Goal: Task Accomplishment & Management: Use online tool/utility

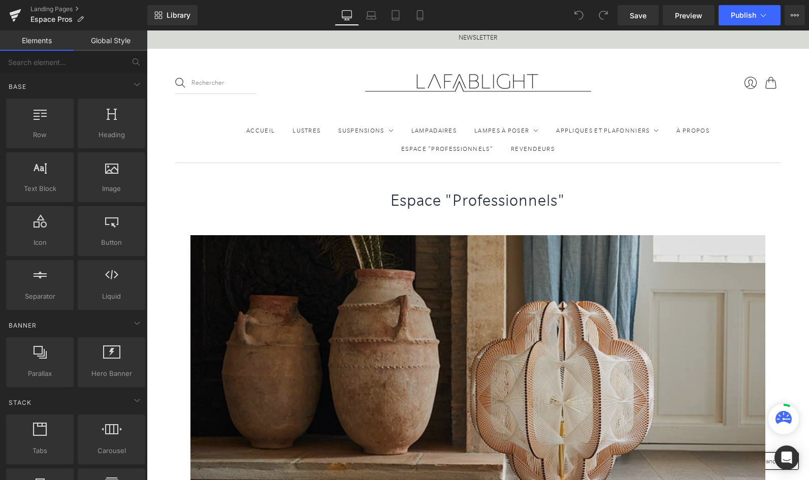
scroll to position [5, 0]
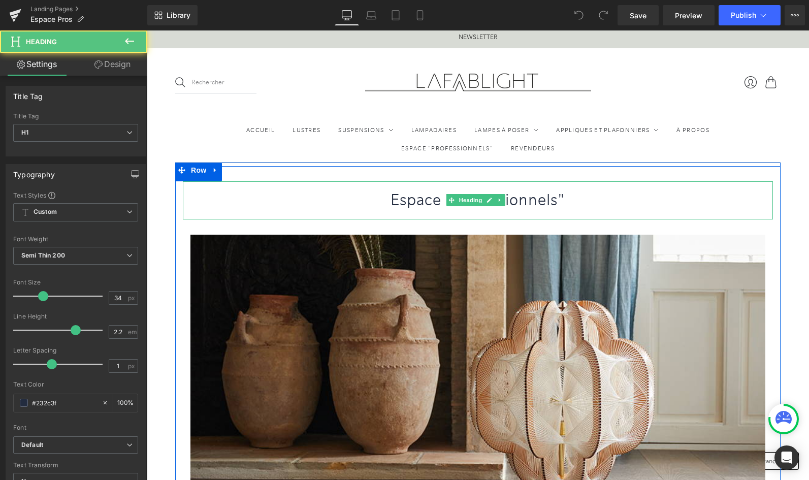
click at [580, 203] on h1 "Espace "Professionnels"" at bounding box center [478, 200] width 590 height 38
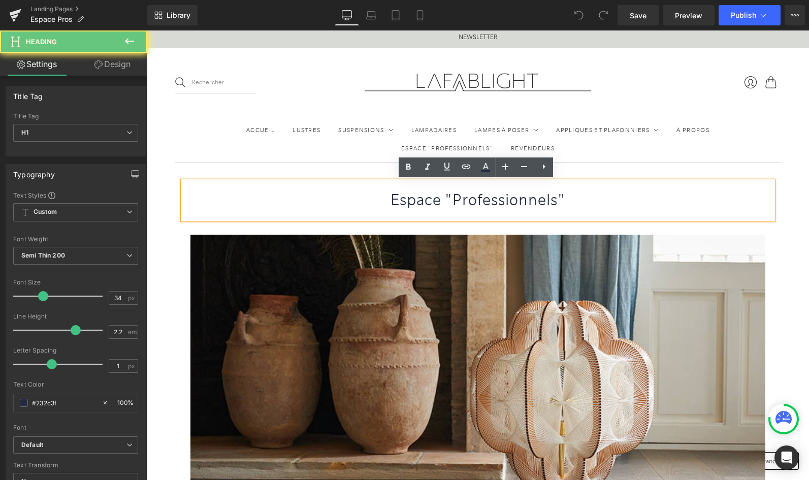
click at [576, 201] on h1 "Espace "Professionnels"" at bounding box center [478, 200] width 590 height 38
click at [568, 199] on h1 "Espace "Professionnels"" at bounding box center [478, 200] width 590 height 38
click at [581, 200] on h1 "Espace "Professionnels"" at bounding box center [478, 200] width 590 height 38
click at [446, 199] on h1 "Espace "Professionnels"" at bounding box center [478, 200] width 590 height 38
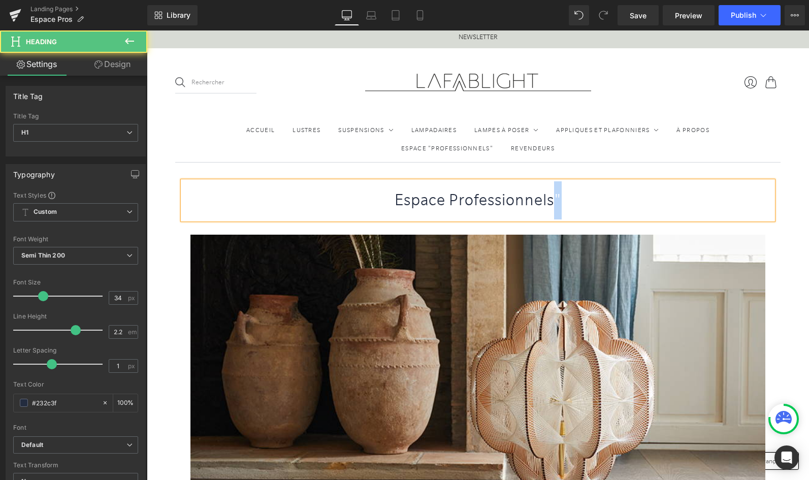
click at [568, 198] on h1 "Espace Professionnels"" at bounding box center [478, 200] width 590 height 38
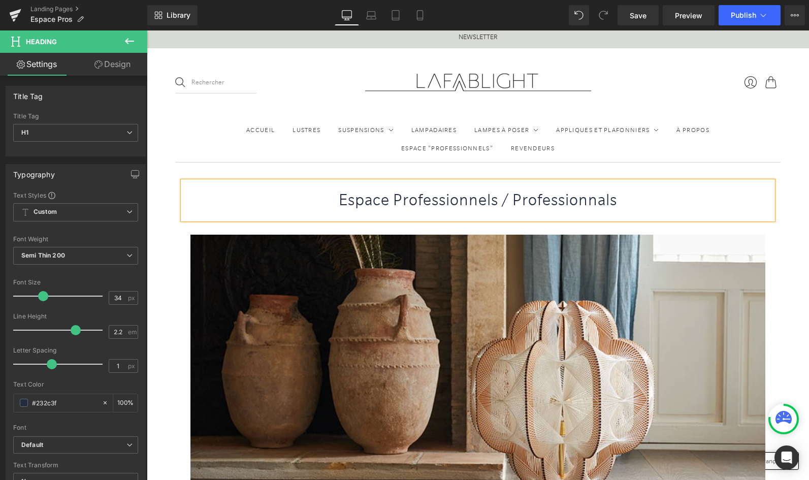
drag, startPoint x: 577, startPoint y: 212, endPoint x: 600, endPoint y: 199, distance: 26.8
click at [600, 199] on h1 "Espace Professionnels / Professionnals" at bounding box center [478, 200] width 590 height 38
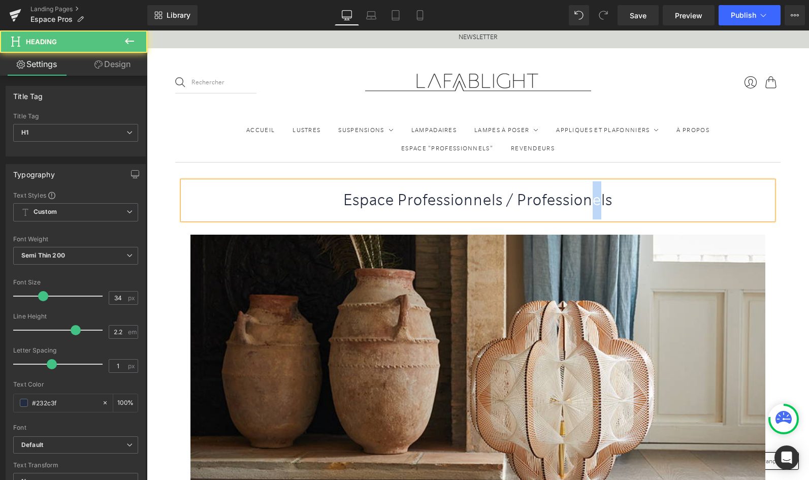
drag, startPoint x: 615, startPoint y: 201, endPoint x: 610, endPoint y: 201, distance: 5.1
click at [611, 201] on h1 "Espace Professionnels / Professionels" at bounding box center [478, 200] width 590 height 38
click at [603, 197] on h1 "Espace Professionnels / Professionals" at bounding box center [478, 200] width 590 height 38
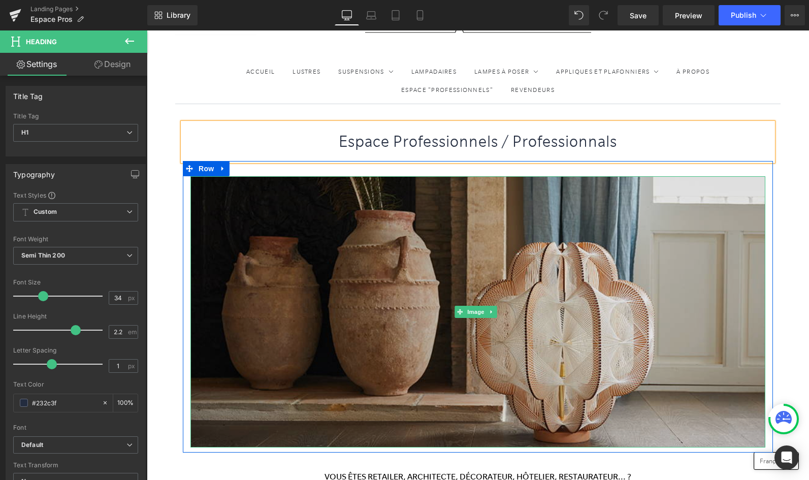
scroll to position [76, 0]
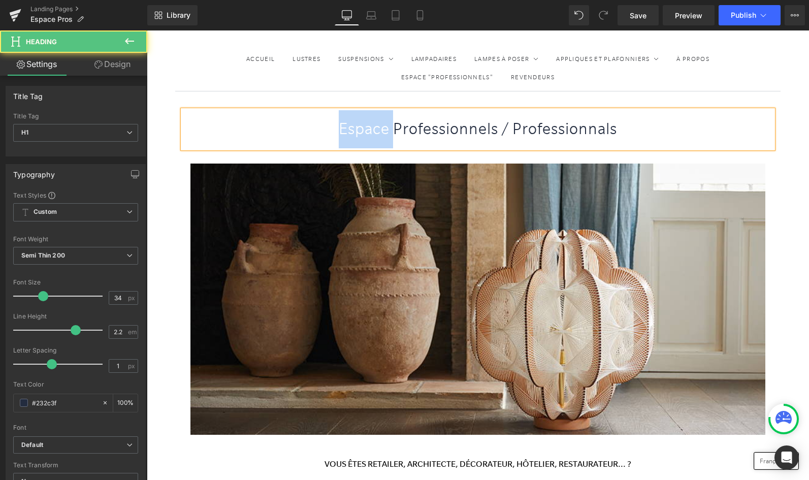
drag, startPoint x: 383, startPoint y: 126, endPoint x: 305, endPoint y: 120, distance: 78.0
click at [306, 120] on h1 "Espace Professionnels / Professionnals" at bounding box center [478, 129] width 590 height 38
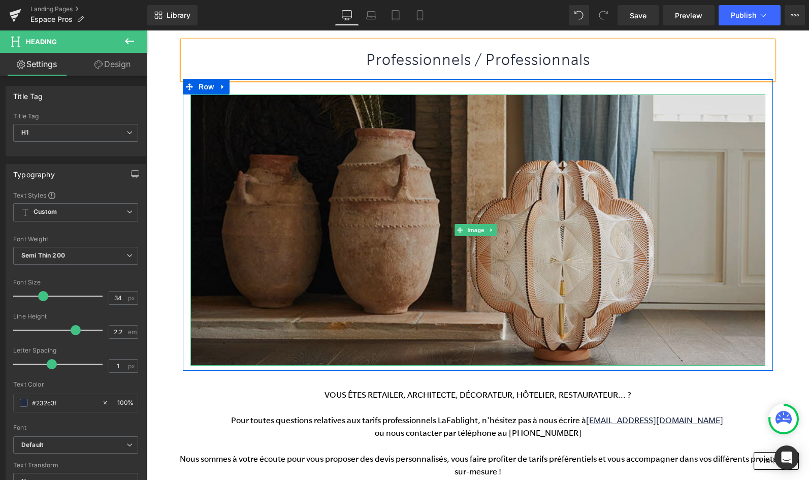
scroll to position [213, 0]
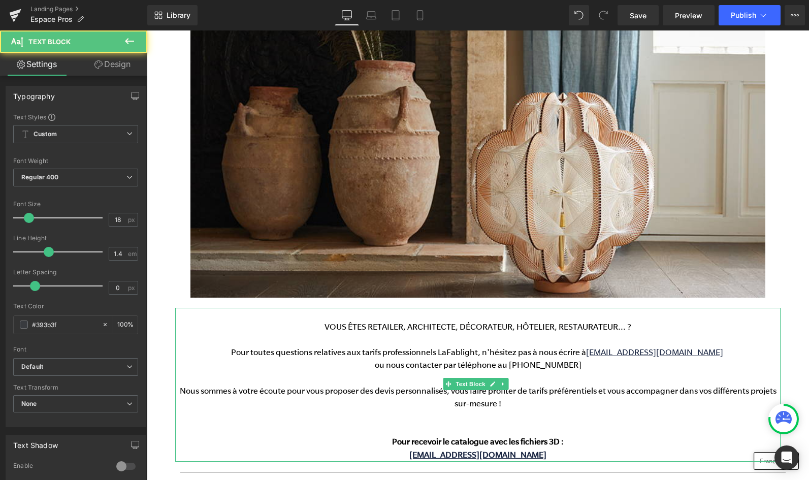
click at [347, 343] on p at bounding box center [477, 340] width 605 height 13
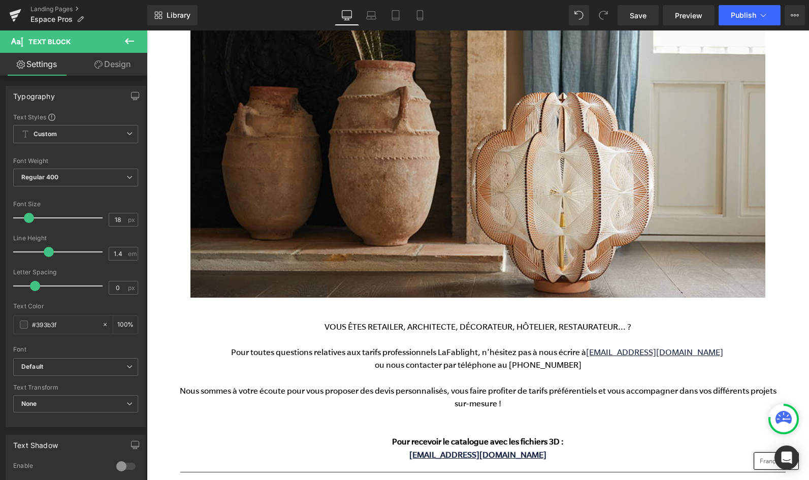
click at [96, 62] on icon at bounding box center [98, 64] width 8 height 8
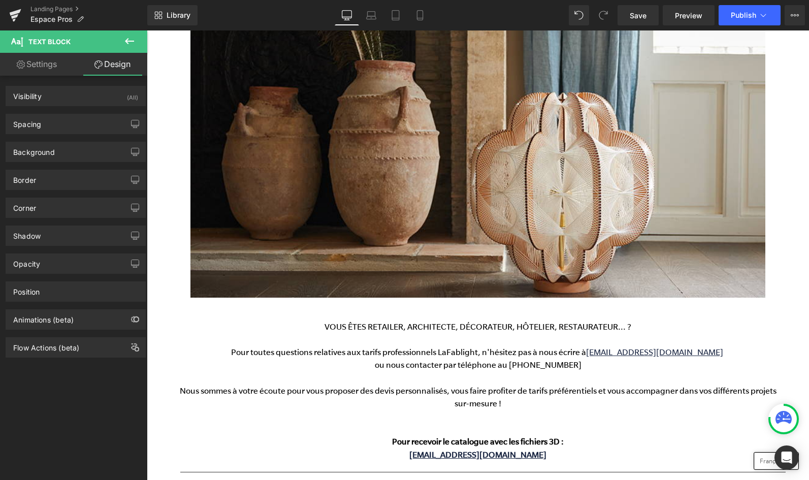
click at [46, 67] on link "Settings" at bounding box center [37, 64] width 74 height 23
type input "100"
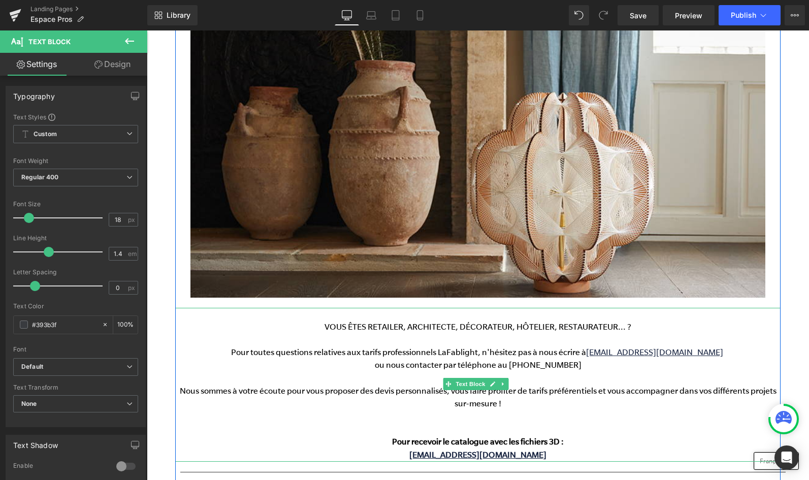
click at [449, 336] on p at bounding box center [477, 340] width 605 height 13
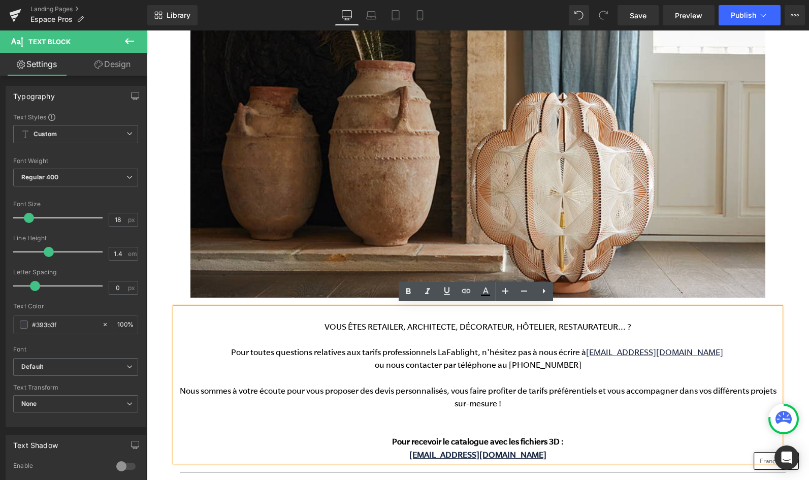
click at [296, 302] on div "Professionnels / Professionnals Heading Image Row Row" at bounding box center [477, 133] width 605 height 350
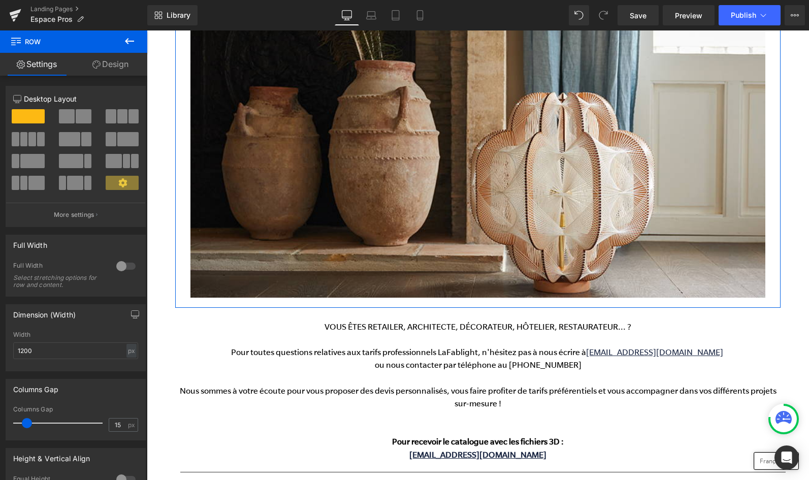
click at [77, 119] on span at bounding box center [84, 116] width 16 height 14
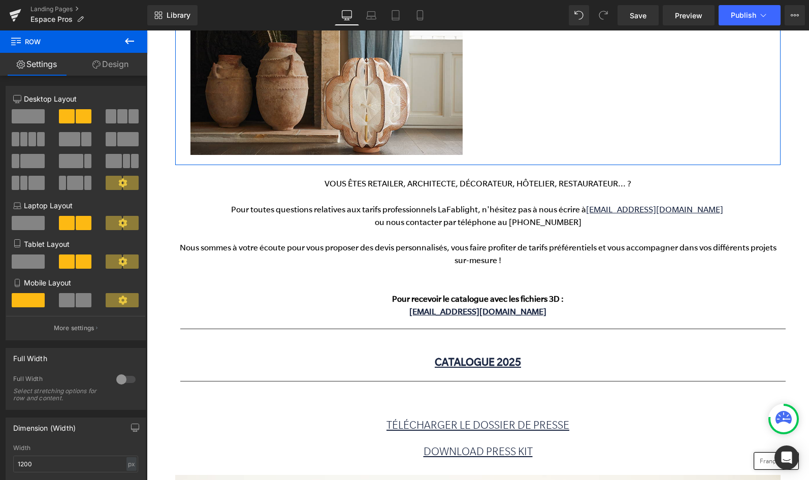
click at [37, 116] on span at bounding box center [28, 116] width 33 height 14
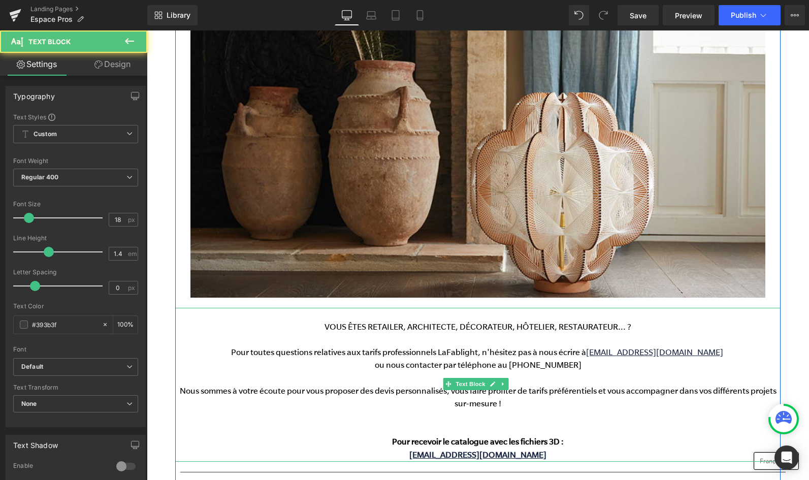
click at [241, 326] on p "VOUS ÊTES RETAILER, ARCHITECTE, DÉCORATEUR, HÔTELIER, RESTAURATEUR... ?" at bounding box center [477, 327] width 605 height 13
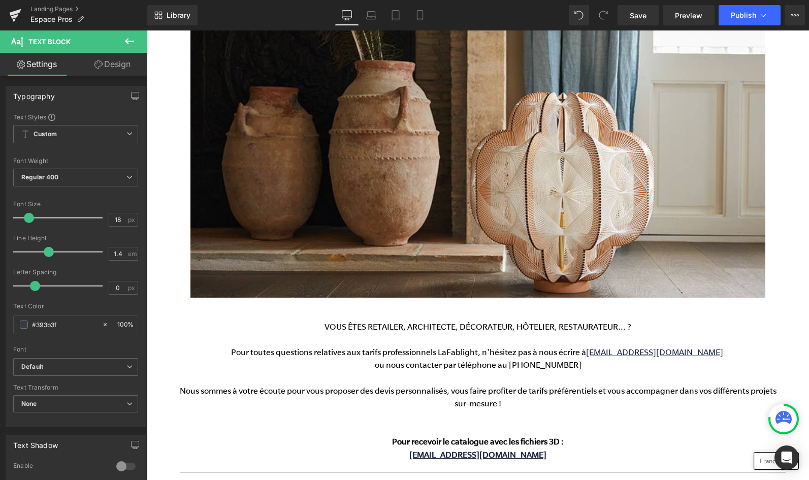
click at [99, 66] on icon at bounding box center [98, 64] width 8 height 8
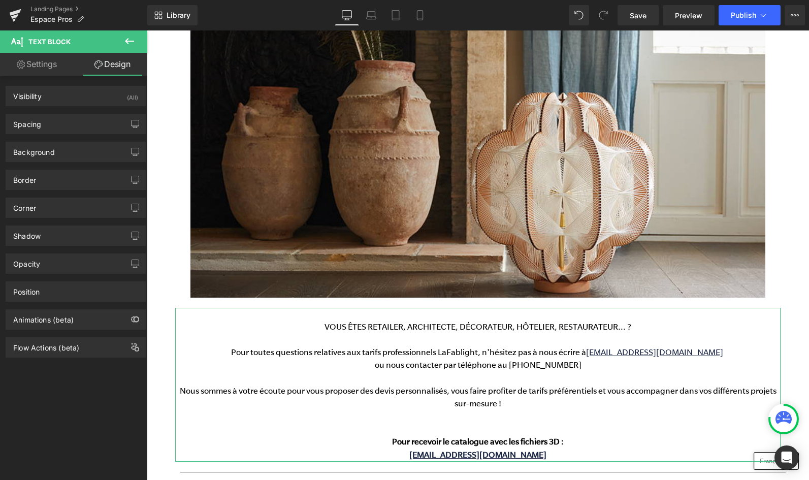
click at [52, 68] on link "Settings" at bounding box center [37, 64] width 74 height 23
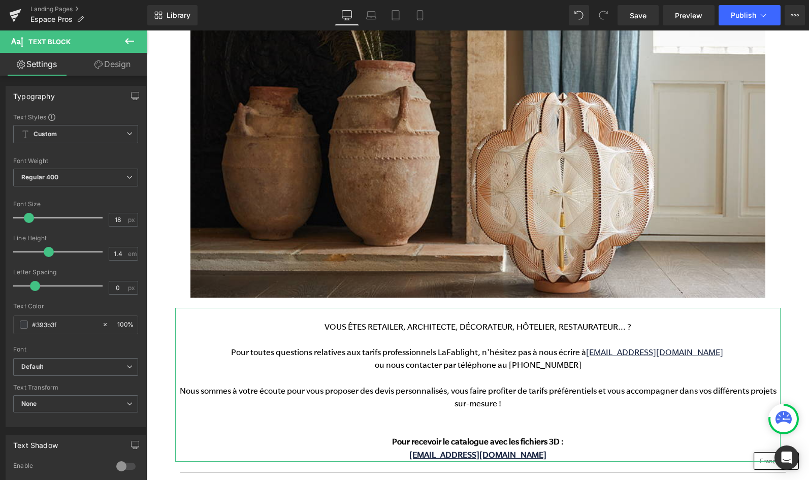
scroll to position [0, 0]
click at [103, 65] on link "Design" at bounding box center [113, 64] width 74 height 23
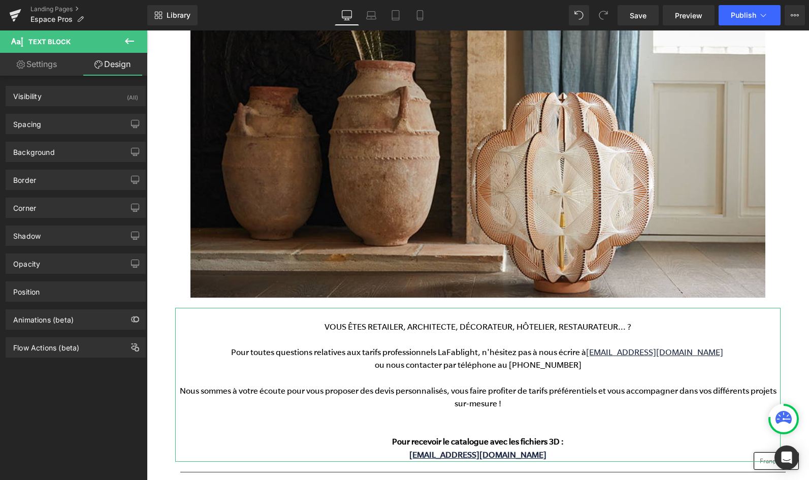
click at [49, 69] on link "Settings" at bounding box center [37, 64] width 74 height 23
type input "100"
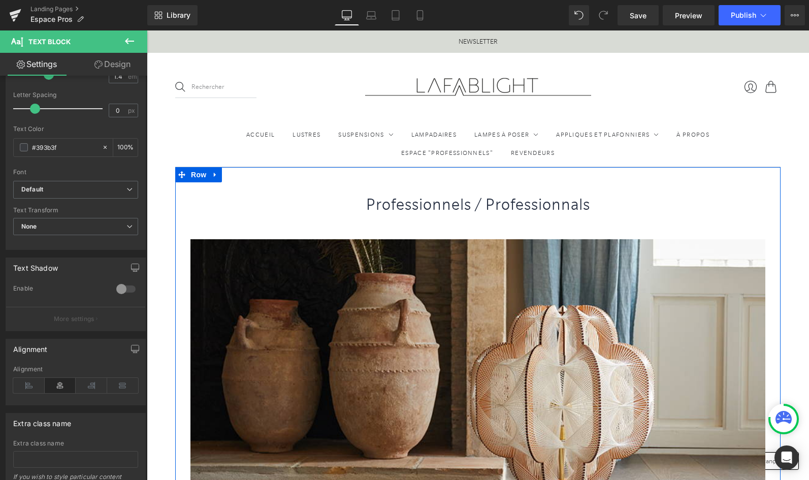
click at [564, 205] on h1 "Professionnels / Professionnals" at bounding box center [478, 205] width 590 height 38
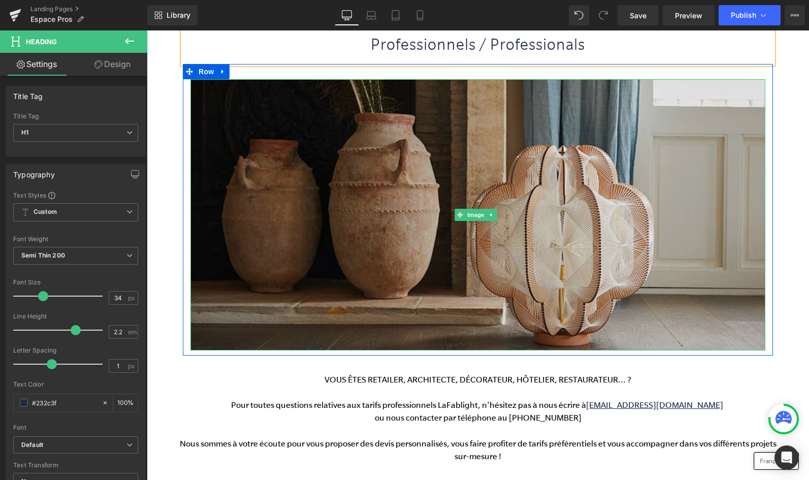
scroll to position [180, 0]
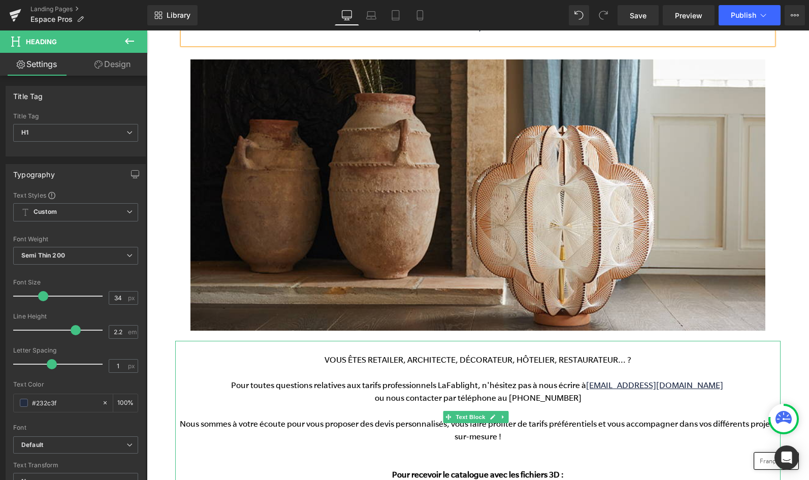
click at [201, 348] on p at bounding box center [477, 347] width 605 height 13
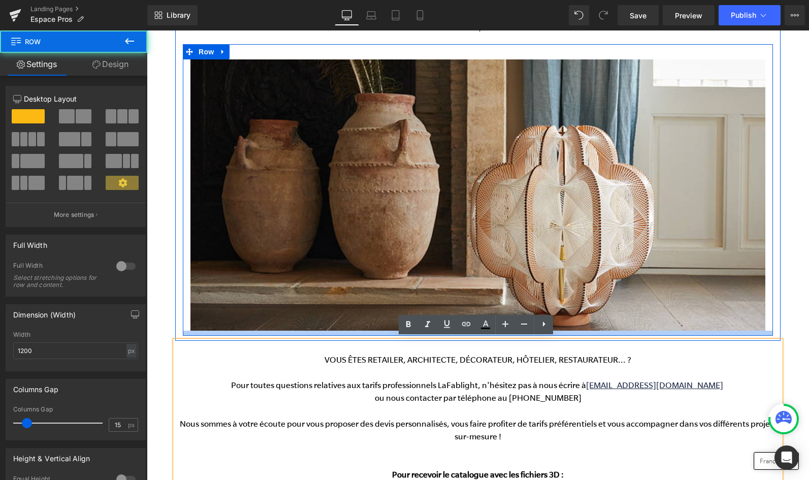
click at [586, 331] on div at bounding box center [478, 333] width 590 height 5
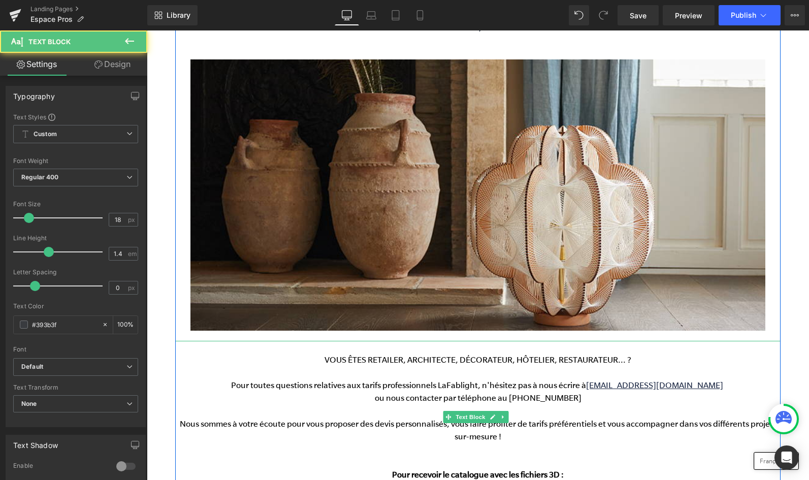
click at [587, 345] on p at bounding box center [477, 347] width 605 height 13
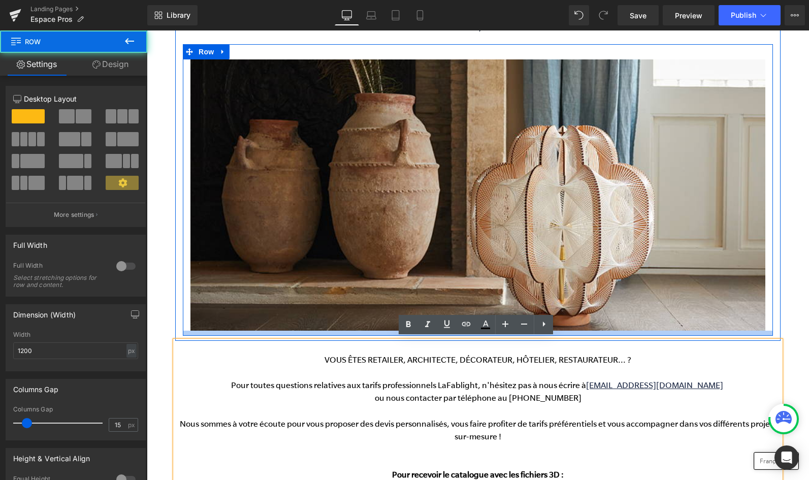
click at [608, 331] on div at bounding box center [478, 333] width 590 height 5
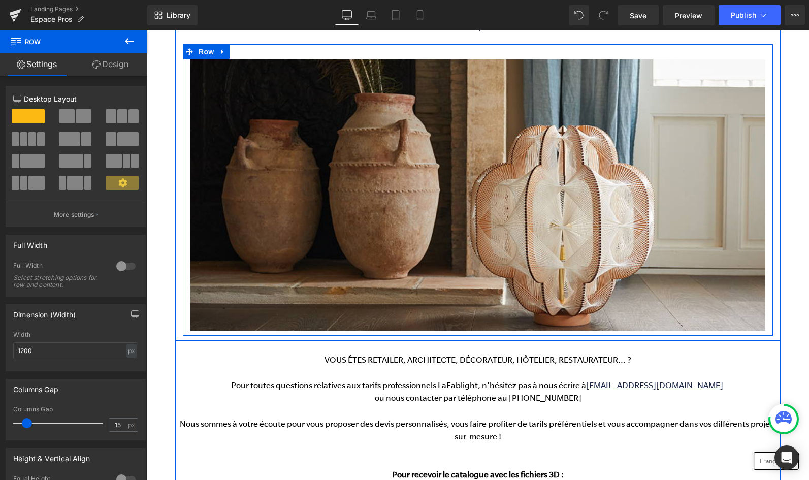
click at [225, 53] on icon at bounding box center [222, 52] width 7 height 8
click at [236, 52] on icon at bounding box center [236, 51] width 7 height 7
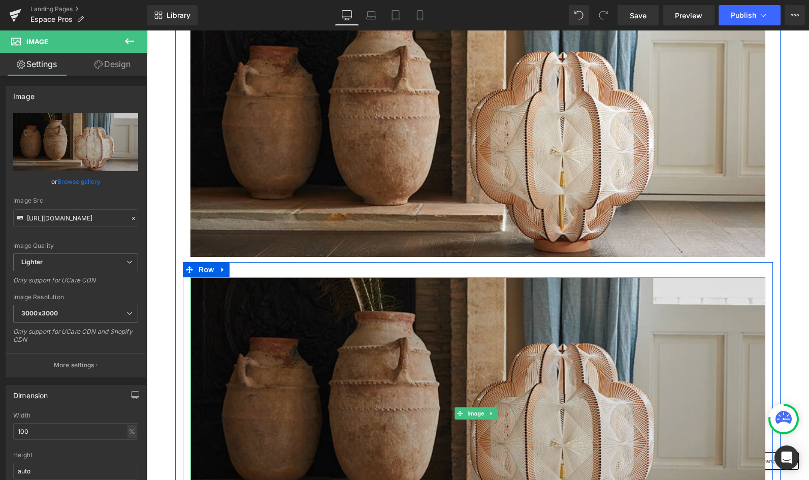
scroll to position [271, 0]
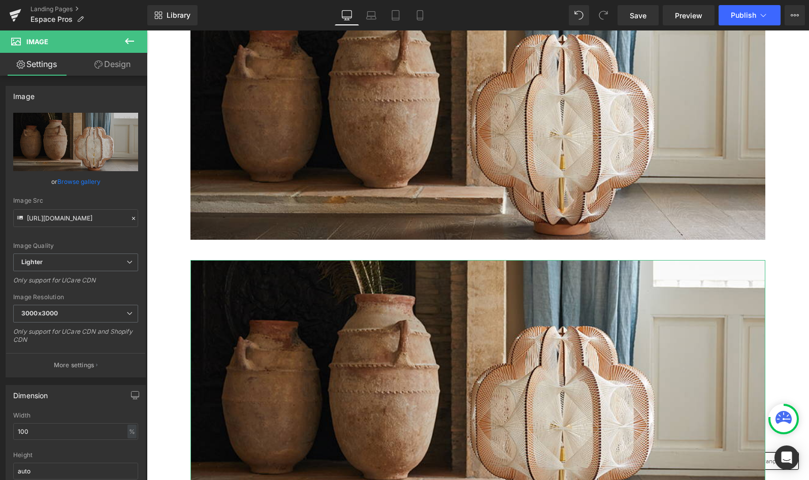
click at [99, 60] on link "Design" at bounding box center [113, 64] width 74 height 23
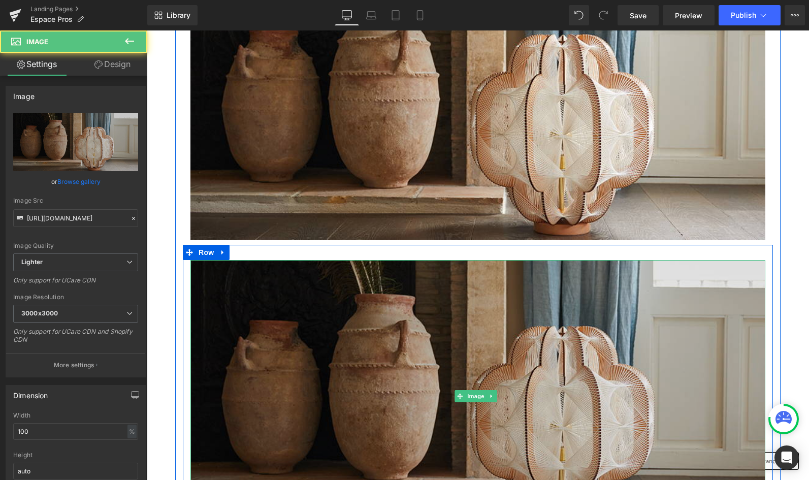
click at [299, 319] on img at bounding box center [477, 396] width 575 height 272
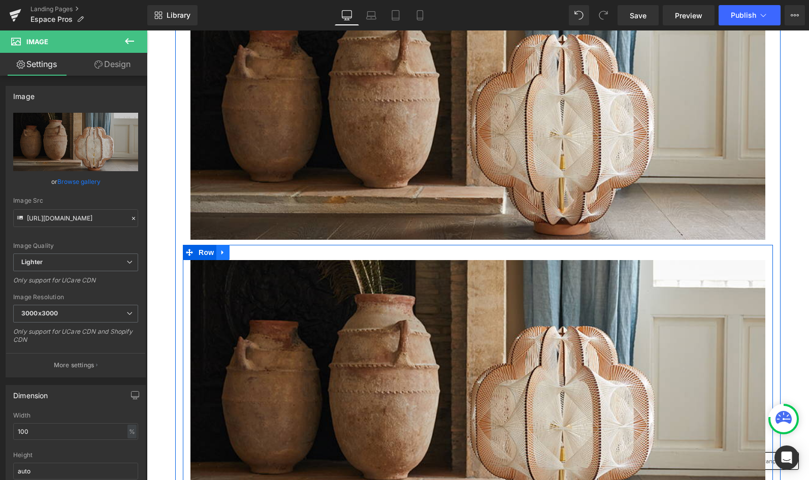
click at [222, 250] on icon at bounding box center [222, 252] width 2 height 5
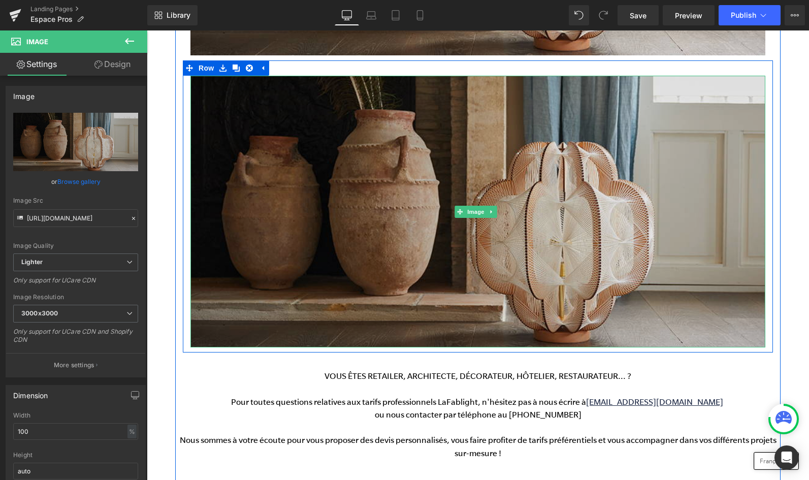
scroll to position [456, 0]
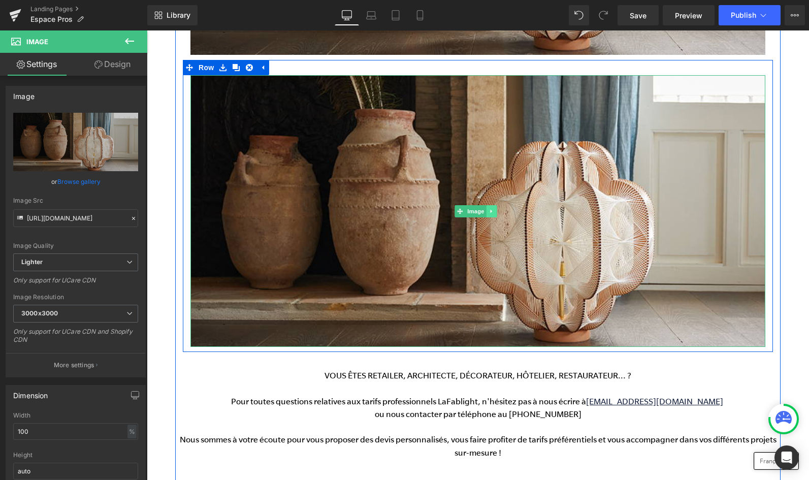
click at [492, 208] on icon at bounding box center [492, 211] width 6 height 6
click at [496, 208] on icon at bounding box center [497, 211] width 6 height 6
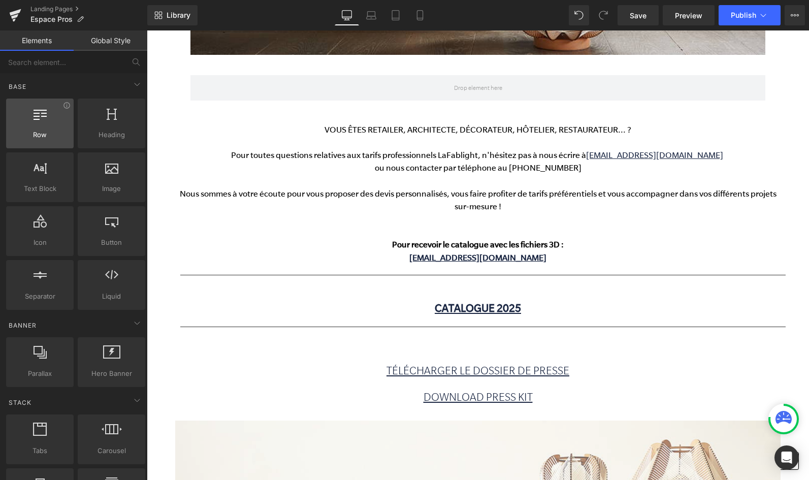
click at [31, 124] on div at bounding box center [39, 118] width 61 height 23
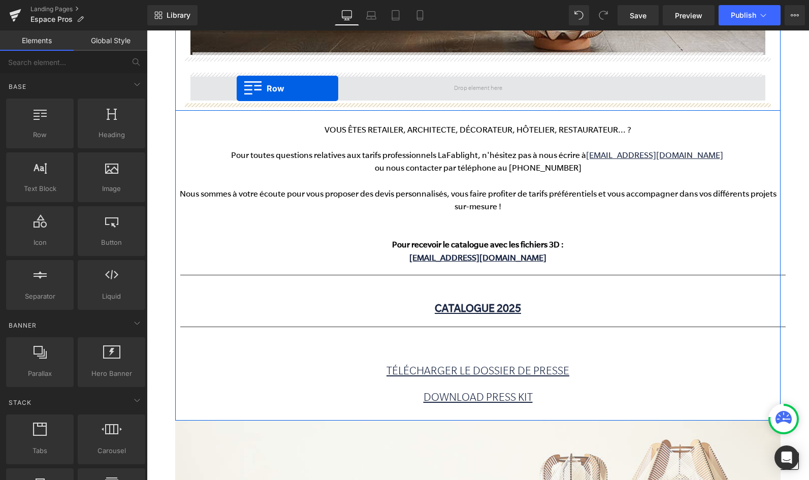
drag, startPoint x: 182, startPoint y: 154, endPoint x: 236, endPoint y: 88, distance: 84.8
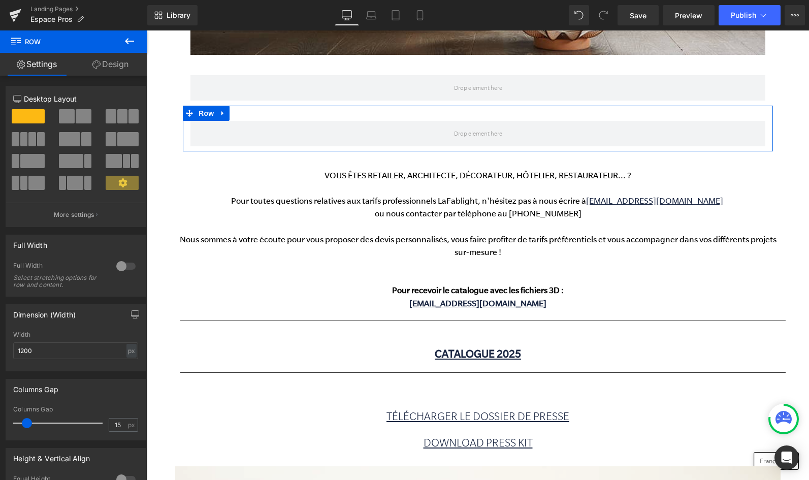
click at [62, 118] on span at bounding box center [67, 116] width 16 height 14
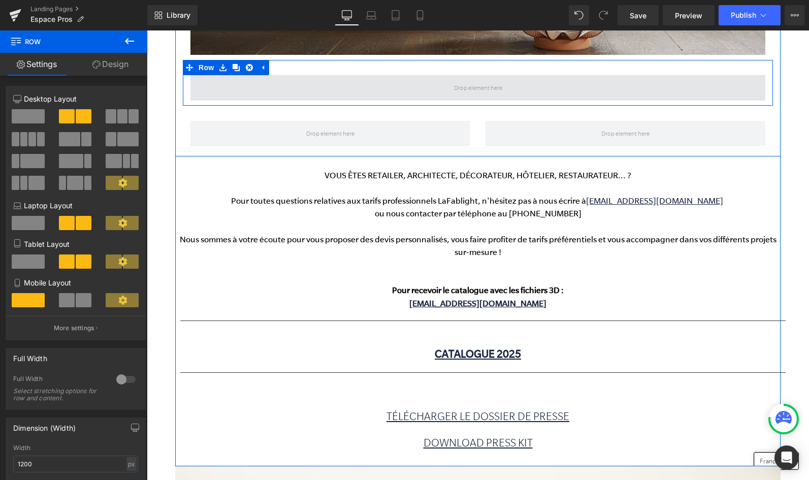
click at [211, 78] on span at bounding box center [477, 87] width 575 height 25
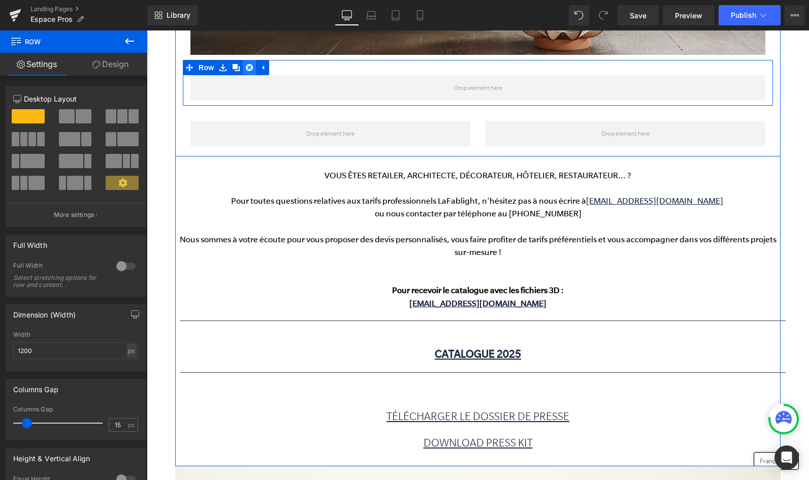
click at [252, 64] on icon at bounding box center [249, 67] width 7 height 7
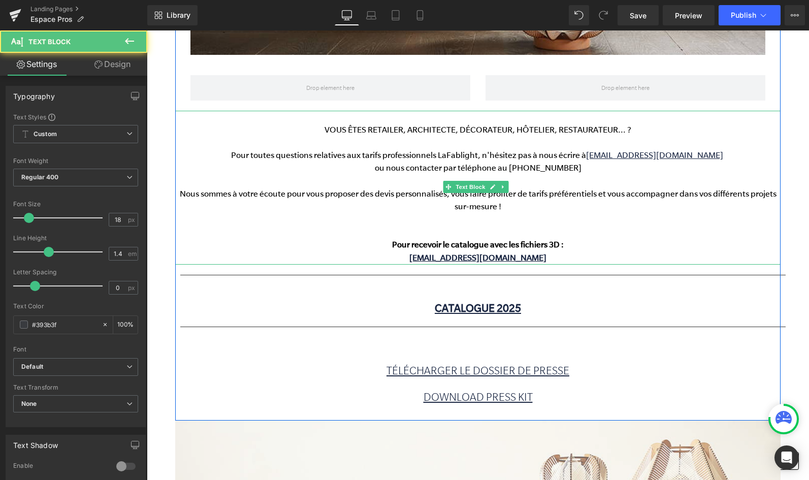
click at [285, 197] on p "Nous sommes à votre écoute pour vous proposer des devis personnalisés, vous fai…" at bounding box center [477, 200] width 605 height 25
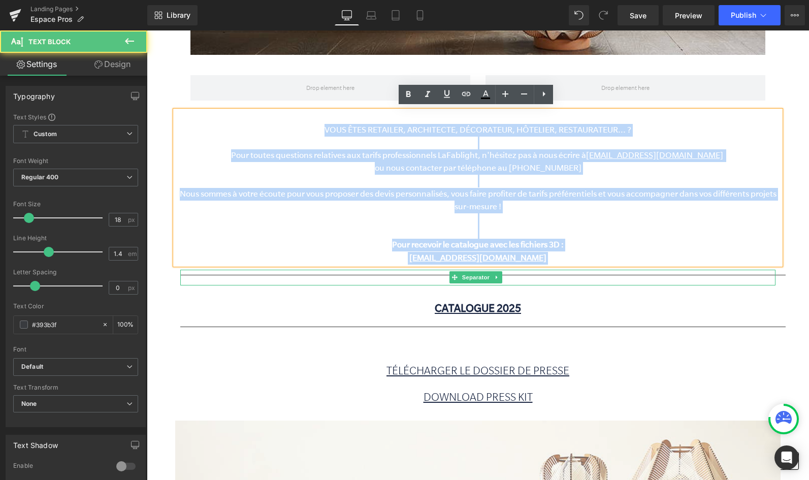
drag, startPoint x: 287, startPoint y: 122, endPoint x: 640, endPoint y: 264, distance: 379.7
click at [656, 266] on div "Professionnels / Professionals Heading Image Row Row Row VOUS ÊTES RETAILER, AR…" at bounding box center [477, 65] width 605 height 700
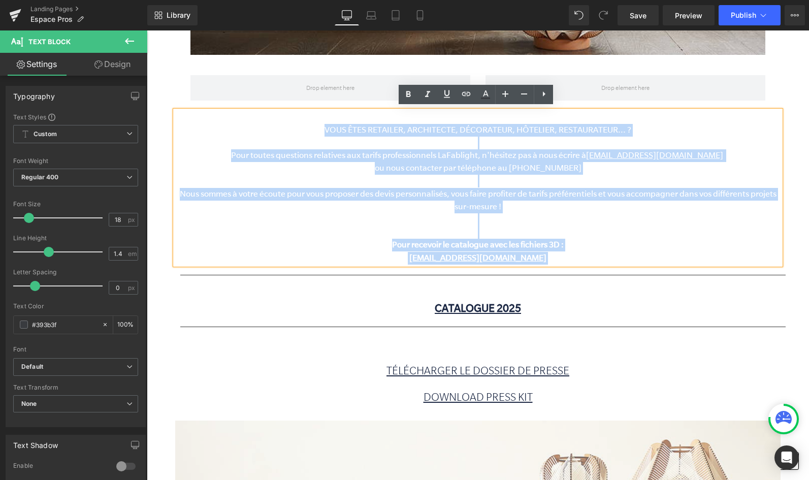
copy div "VOUS ÊTES RETAILER, ARCHITECTE, DÉCORATEUR, HÔTELIER, RESTAURATEUR... ? Pour to…"
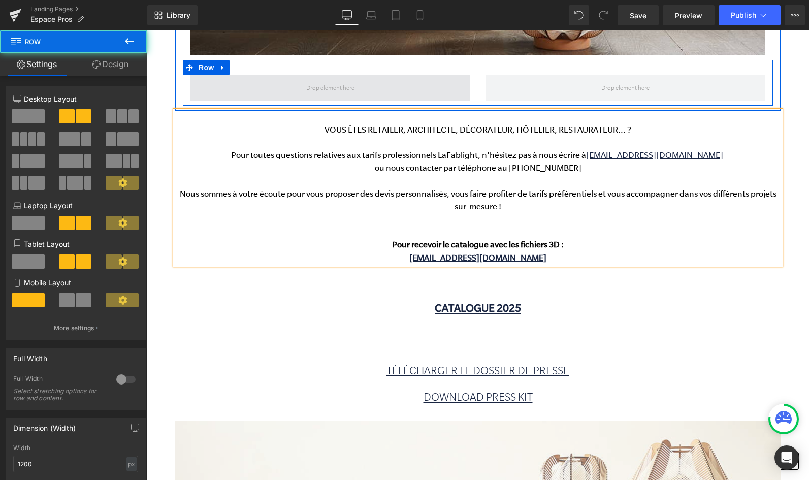
click at [293, 86] on span at bounding box center [330, 87] width 280 height 25
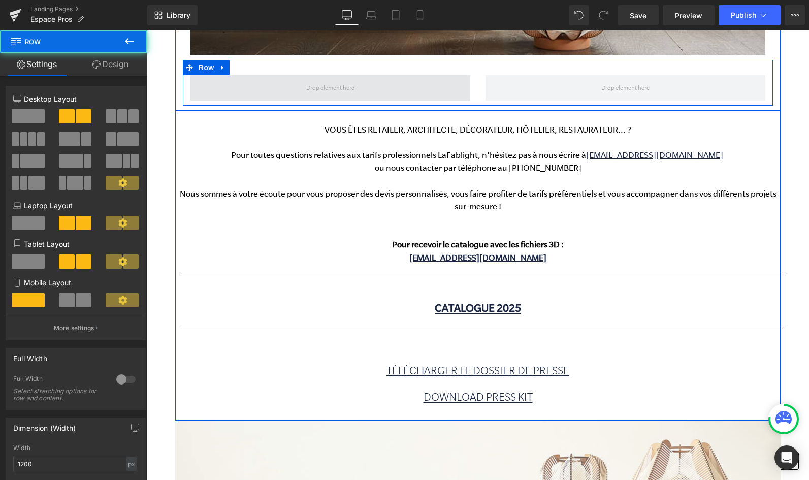
click at [213, 87] on span at bounding box center [330, 87] width 280 height 25
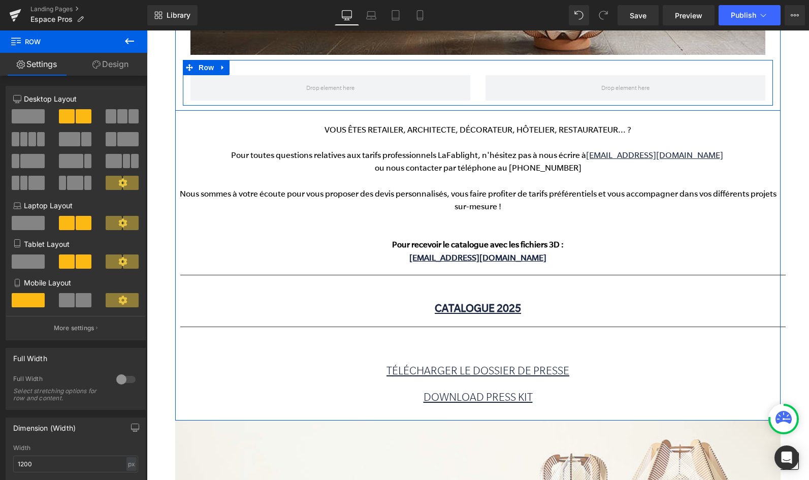
click at [222, 67] on icon at bounding box center [222, 68] width 2 height 5
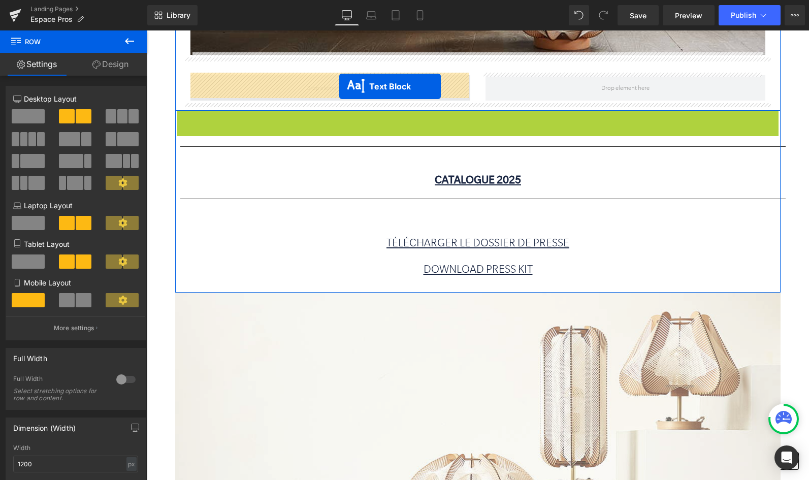
drag, startPoint x: 449, startPoint y: 187, endPoint x: 339, endPoint y: 86, distance: 148.5
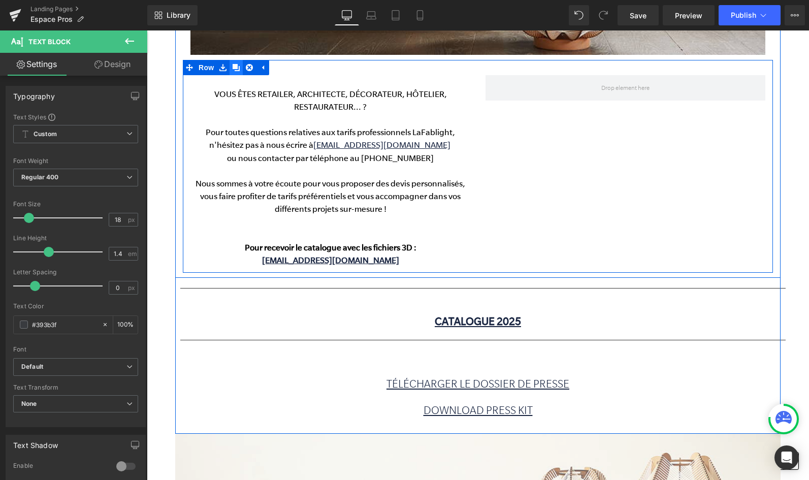
click at [239, 65] on icon at bounding box center [236, 67] width 7 height 7
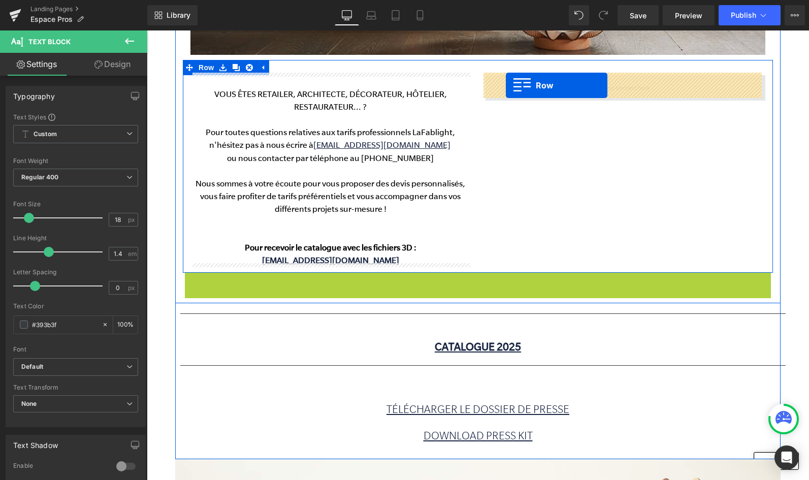
drag, startPoint x: 189, startPoint y: 279, endPoint x: 506, endPoint y: 85, distance: 371.4
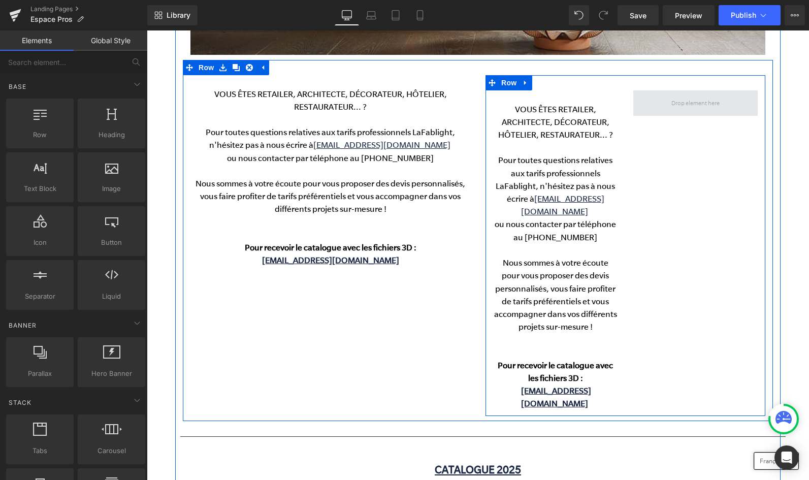
click at [693, 96] on span at bounding box center [695, 103] width 55 height 14
drag, startPoint x: 691, startPoint y: 96, endPoint x: 664, endPoint y: 173, distance: 81.3
click at [673, 177] on div "VOUS ÊTES RETAILER, ARCHITECTE, DÉCORATEUR, HÔTELIER, RESTAURATEUR... ? Pour to…" at bounding box center [626, 245] width 280 height 340
click at [522, 79] on icon at bounding box center [525, 83] width 7 height 8
click at [551, 81] on icon at bounding box center [552, 83] width 7 height 8
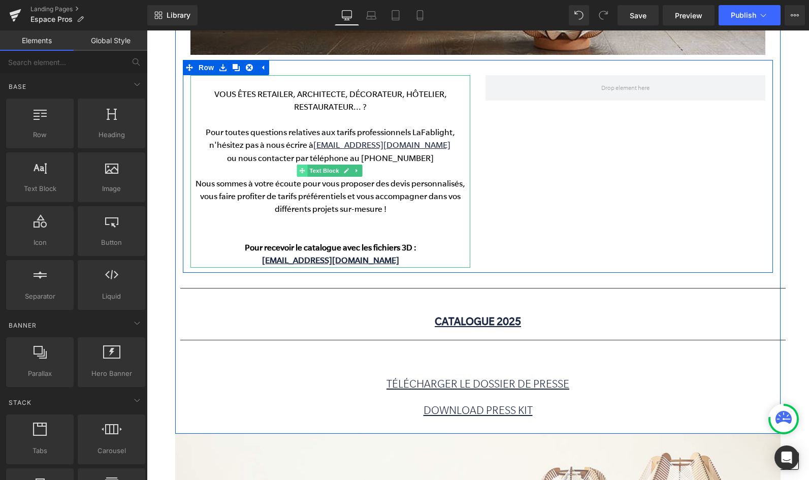
click at [302, 170] on icon at bounding box center [302, 171] width 6 height 6
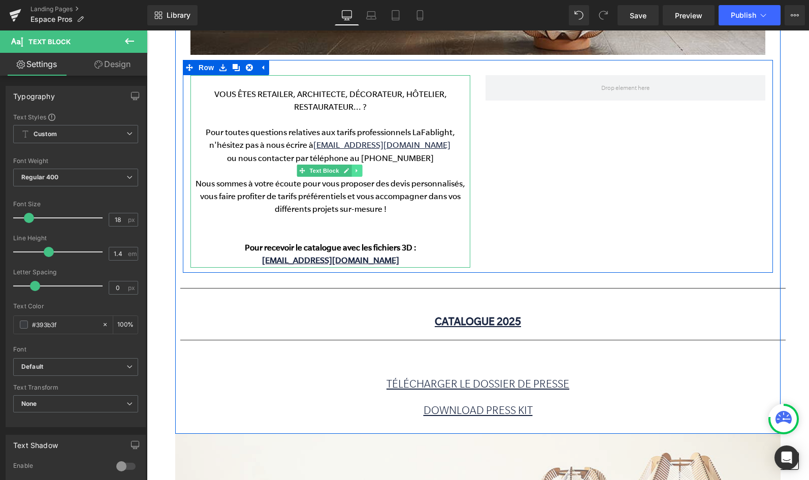
click at [358, 170] on icon at bounding box center [357, 171] width 6 height 6
click at [348, 170] on link at bounding box center [351, 171] width 11 height 12
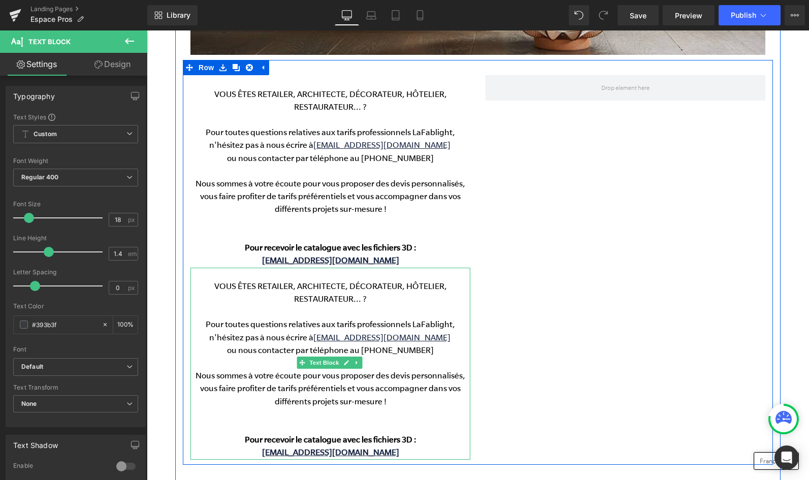
click at [331, 345] on span "ou nous contacter par téléphone au [PHONE_NUMBER]" at bounding box center [330, 350] width 207 height 10
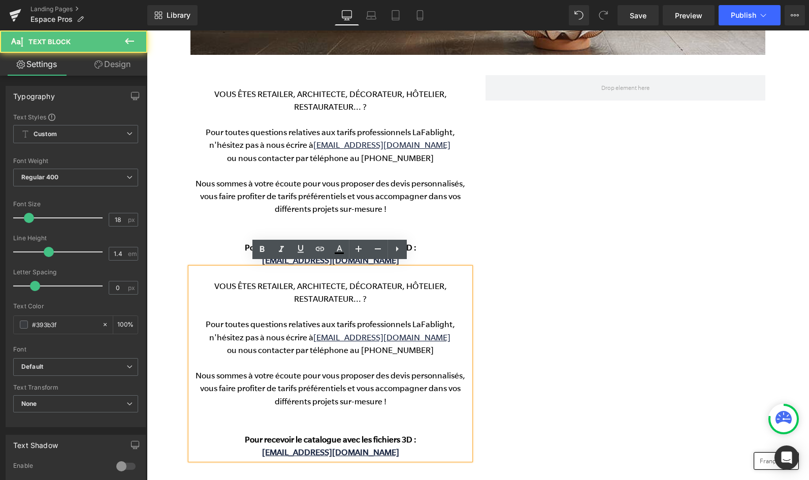
click at [221, 274] on p at bounding box center [330, 274] width 280 height 13
click at [190, 268] on div "VOUS ÊTES RETAILER, ARCHITECTE, DÉCORATEUR, HÔTELIER, RESTAURATEUR... ? Pour to…" at bounding box center [330, 364] width 280 height 192
click at [599, 360] on div "VOUS ÊTES RETAILER, ARCHITECTE, DÉCORATEUR, HÔTELIER, RESTAURATEUR... ? Pour to…" at bounding box center [478, 262] width 590 height 404
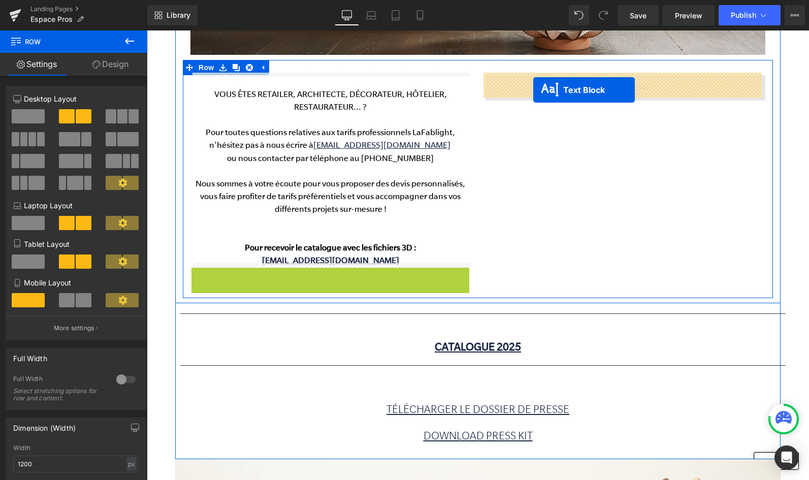
drag, startPoint x: 302, startPoint y: 357, endPoint x: 533, endPoint y: 90, distance: 353.2
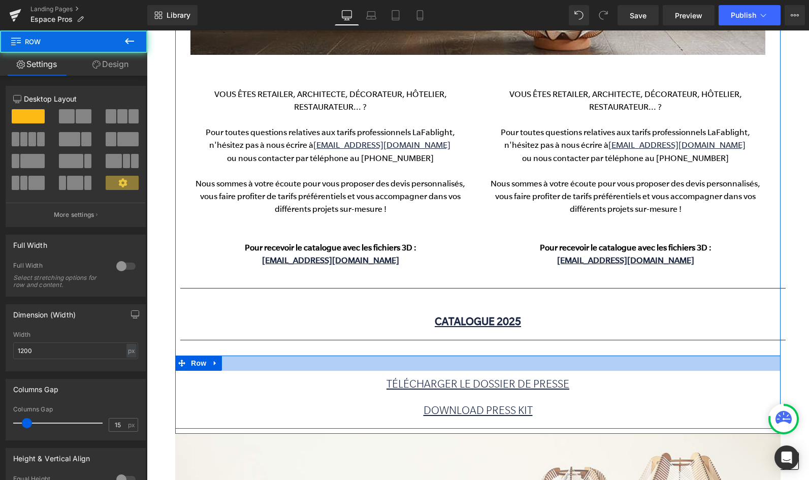
click at [254, 363] on div at bounding box center [477, 363] width 605 height 15
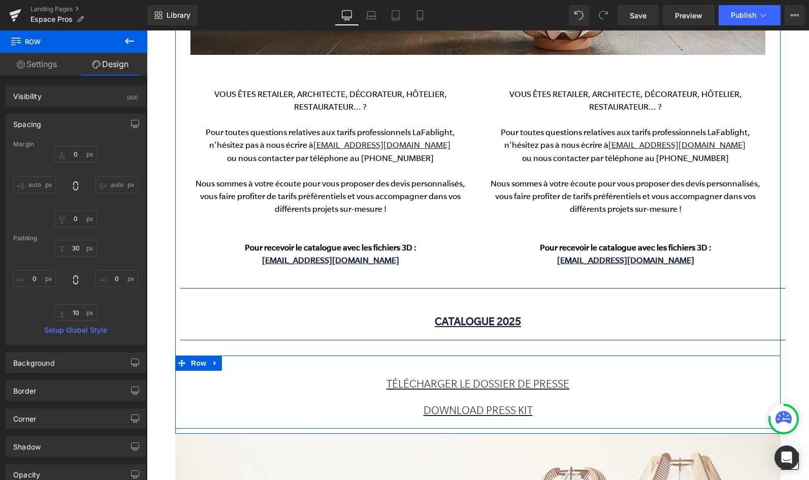
click at [216, 359] on icon at bounding box center [215, 363] width 7 height 8
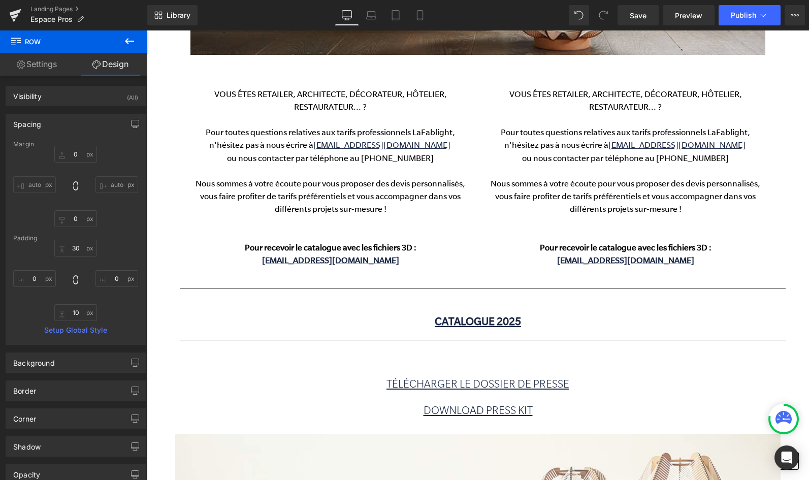
click at [126, 41] on icon at bounding box center [129, 41] width 9 height 6
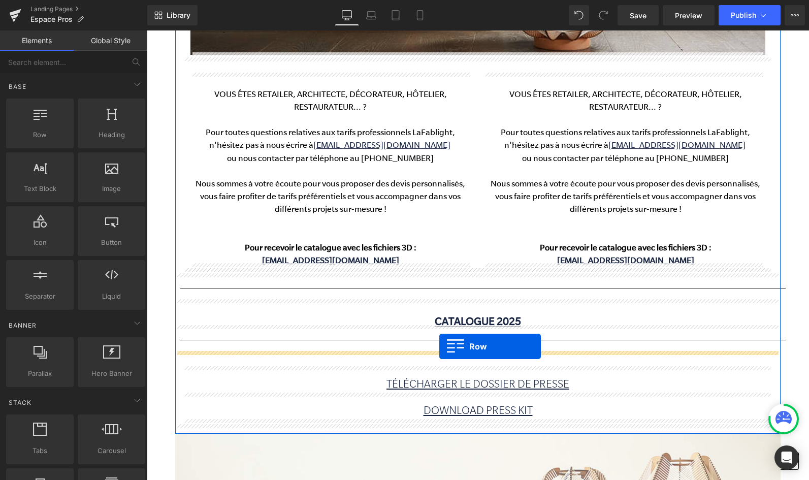
drag, startPoint x: 181, startPoint y: 153, endPoint x: 439, endPoint y: 346, distance: 322.1
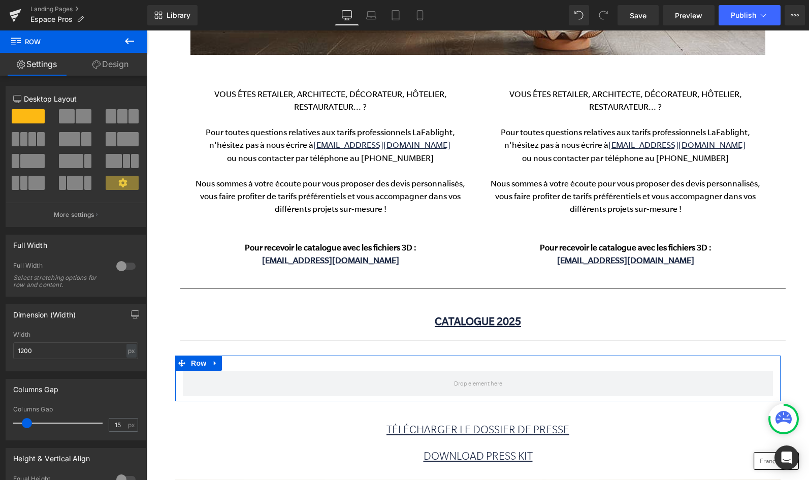
click at [80, 115] on span at bounding box center [84, 116] width 16 height 14
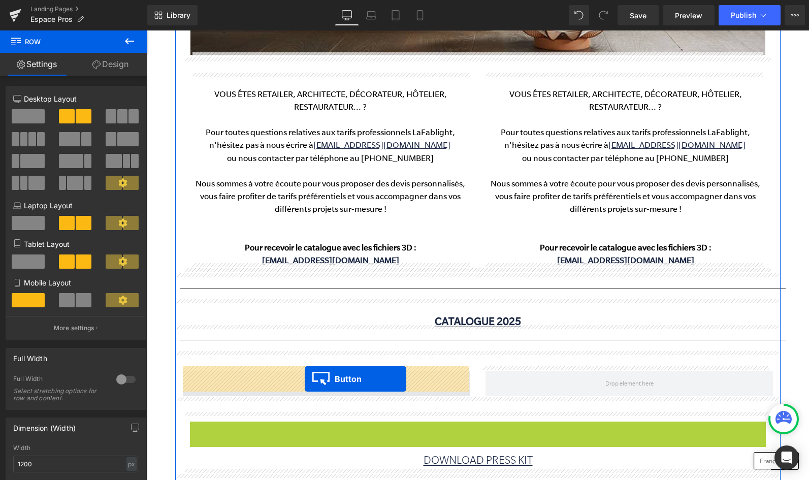
drag, startPoint x: 457, startPoint y: 425, endPoint x: 305, endPoint y: 379, distance: 159.1
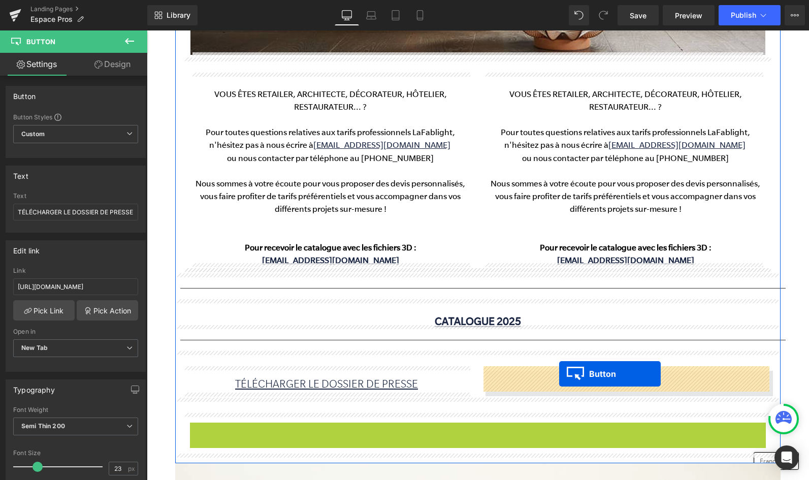
drag, startPoint x: 458, startPoint y: 425, endPoint x: 559, endPoint y: 374, distance: 113.4
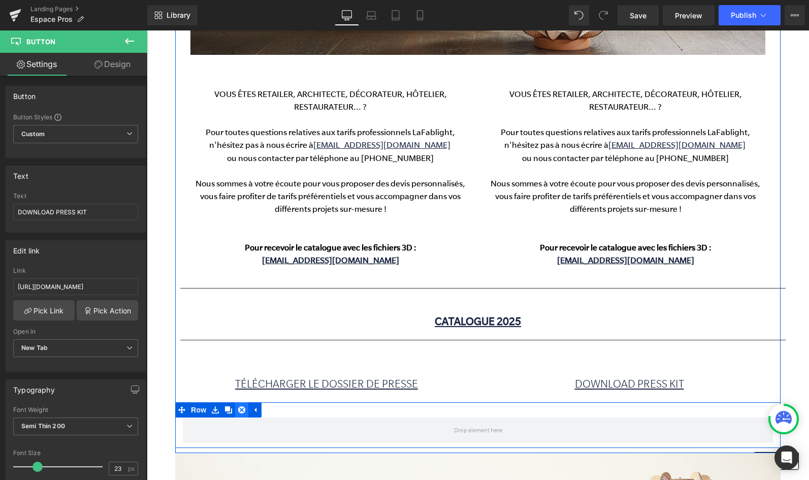
click at [242, 406] on icon at bounding box center [241, 409] width 7 height 7
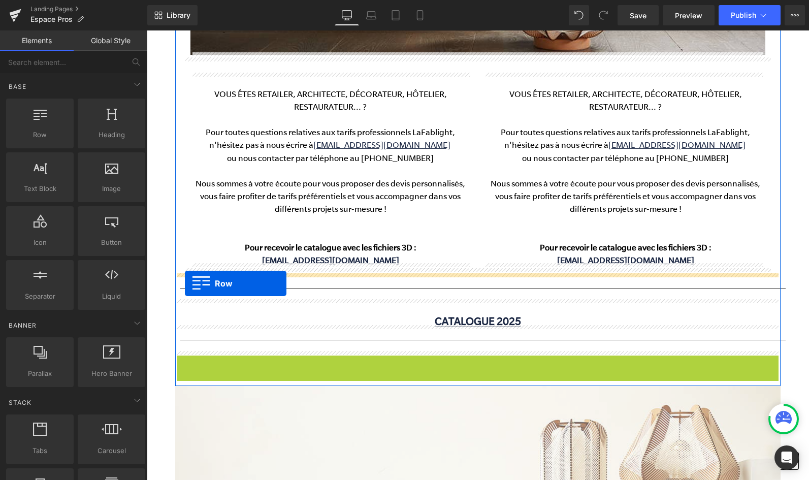
drag, startPoint x: 182, startPoint y: 357, endPoint x: 185, endPoint y: 283, distance: 73.2
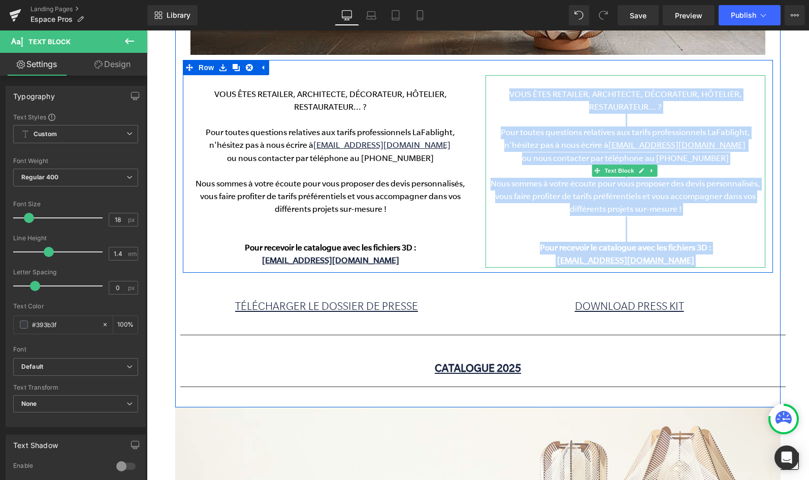
drag, startPoint x: 505, startPoint y: 89, endPoint x: 688, endPoint y: 259, distance: 249.4
click at [696, 260] on div "VOUS ÊTES RETAILER, ARCHITECTE, DÉCORATEUR, HÔTELIER, RESTAURATEUR... ? Pour to…" at bounding box center [626, 171] width 280 height 192
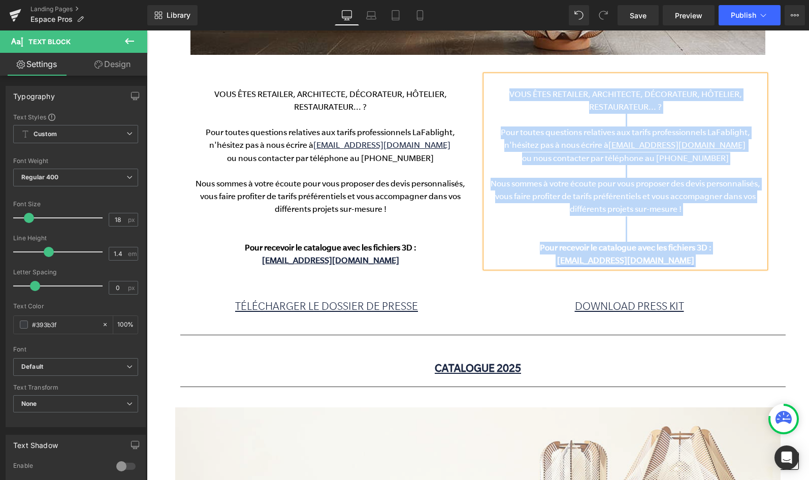
copy div "VOUS ÊTES RETAILER, ARCHITECTE, DÉCORATEUR, HÔTELIER, RESTAURATEUR... ? Pour to…"
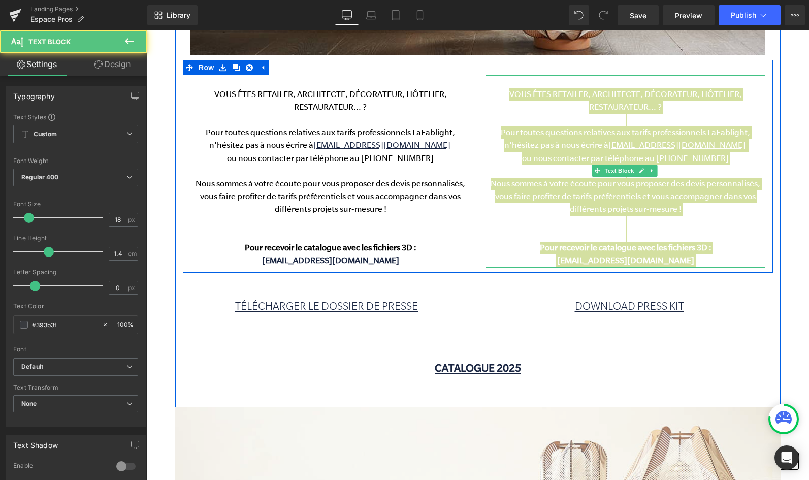
drag, startPoint x: 271, startPoint y: 35, endPoint x: 631, endPoint y: 107, distance: 366.8
click at [631, 107] on span "VOUS ÊTES RETAILER, ARCHITECTE, DÉCORATEUR, HÔTELIER, RESTAURATEUR... ?" at bounding box center [625, 100] width 233 height 23
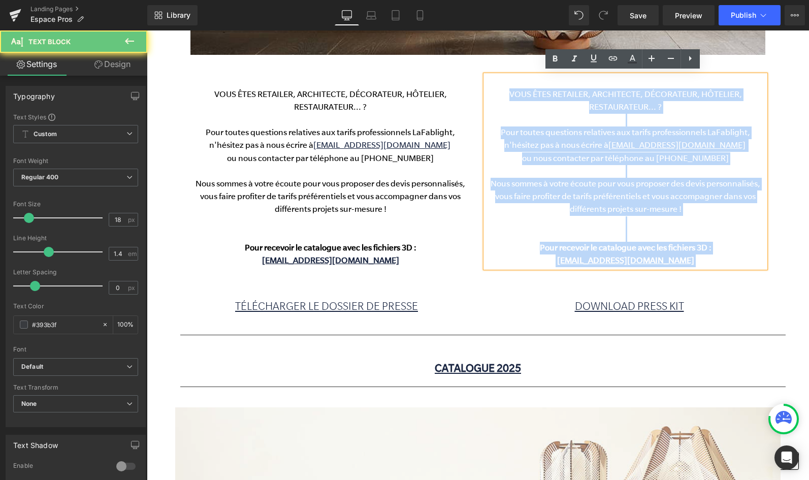
click at [694, 105] on p "VOUS ÊTES RETAILER, ARCHITECTE, DÉCORATEUR, HÔTELIER, RESTAURATEUR... ?" at bounding box center [626, 100] width 280 height 25
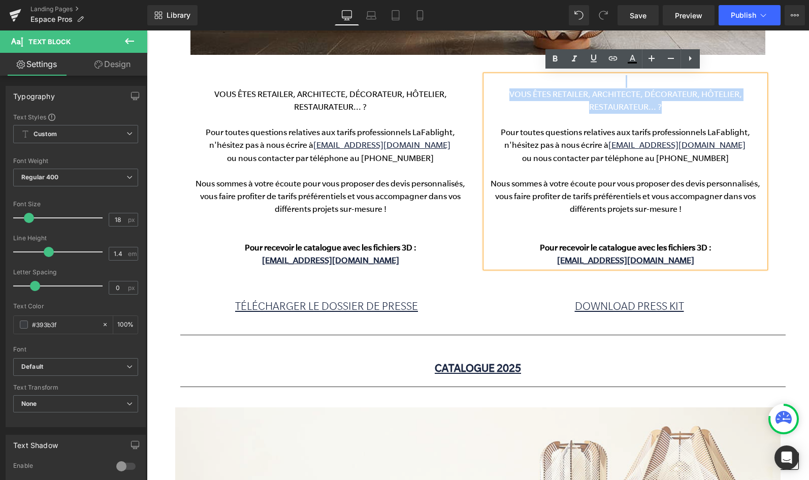
drag, startPoint x: 660, startPoint y: 101, endPoint x: 501, endPoint y: 81, distance: 159.7
click at [501, 81] on div "VOUS ÊTES RETAILER, ARCHITECTE, DÉCORATEUR, HÔTELIER, RESTAURATEUR... ? Pour to…" at bounding box center [626, 171] width 280 height 192
paste div
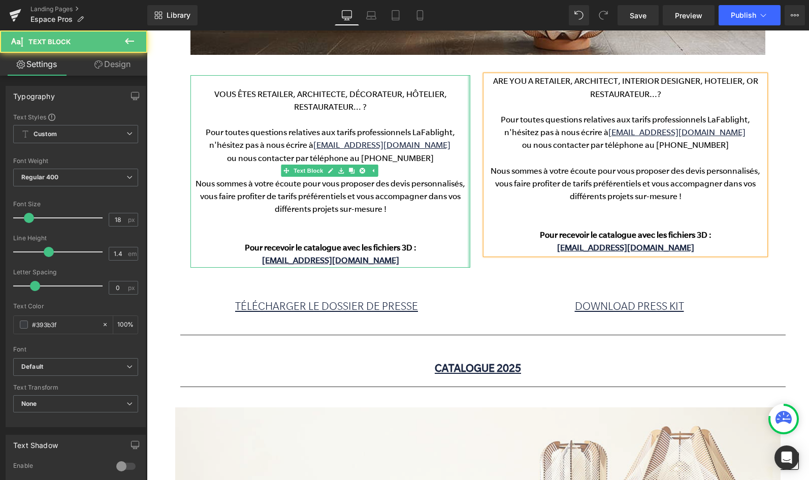
click at [468, 87] on div at bounding box center [469, 171] width 3 height 192
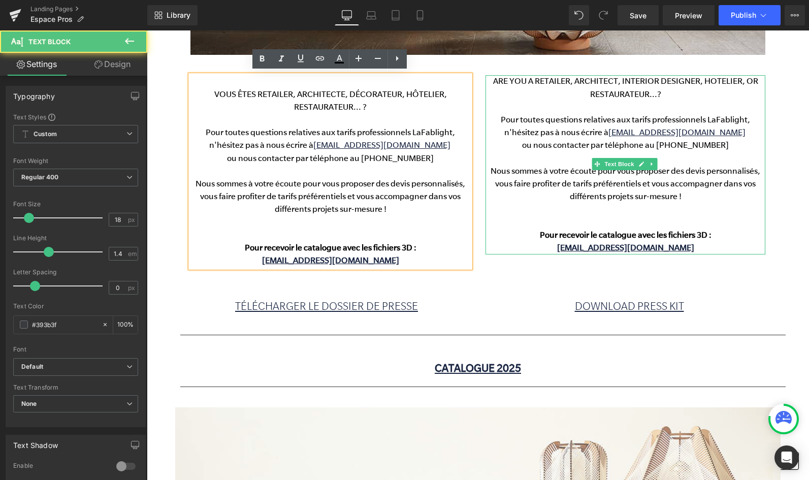
click at [526, 86] on p "ARE YOU A RETAILER, ARCHITECT, INTERIOR DESIGNER, HOTELIER, OR RESTAURATEUR...?" at bounding box center [626, 87] width 280 height 25
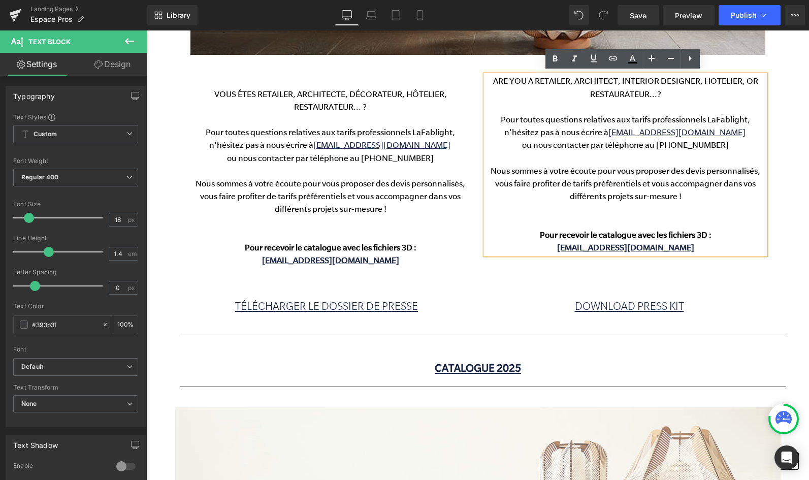
click at [508, 75] on div "ARE YOU A RETAILER, ARCHITECT, INTERIOR DESIGNER, HOTELIER, OR RESTAURATEUR...?…" at bounding box center [626, 164] width 280 height 179
click at [462, 65] on div "VOUS ÊTES RETAILER, ARCHITECTE, DÉCORATEUR, HÔTELIER, RESTAURATEUR... ? Pour to…" at bounding box center [478, 166] width 590 height 212
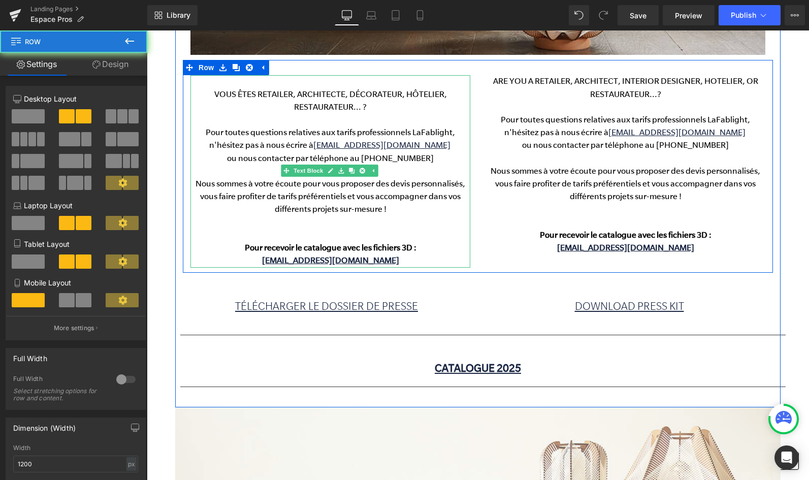
click at [443, 75] on div "VOUS ÊTES RETAILER, ARCHITECTE, DÉCORATEUR, HÔTELIER, RESTAURATEUR... ? Pour to…" at bounding box center [330, 171] width 280 height 192
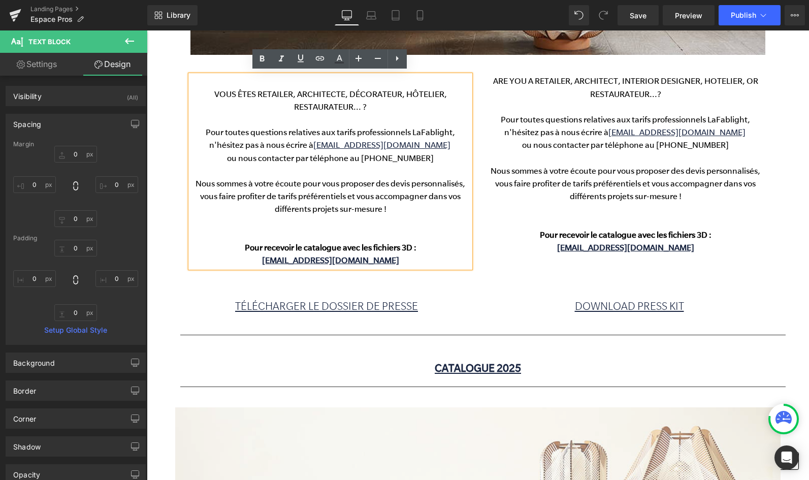
click at [214, 83] on p at bounding box center [330, 81] width 280 height 13
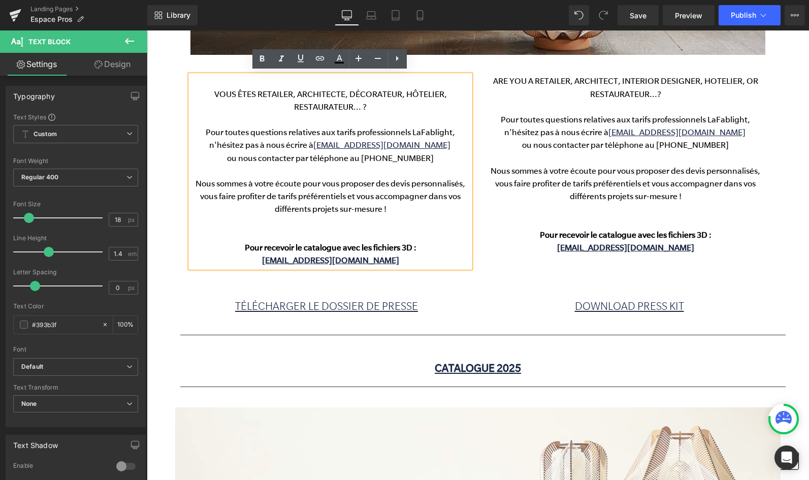
click at [214, 89] on span "VOUS ÊTES RETAILER, ARCHITECTE, DÉCORATEUR, HÔTELIER, RESTAURATEUR... ?" at bounding box center [330, 100] width 233 height 23
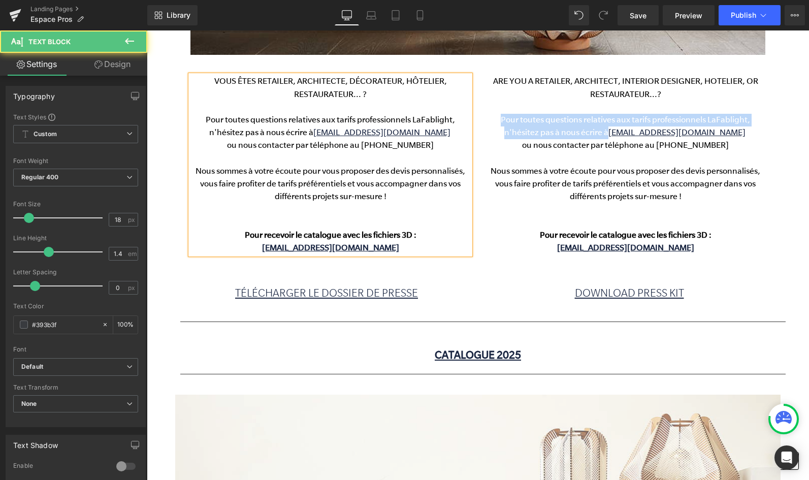
drag, startPoint x: 621, startPoint y: 127, endPoint x: 482, endPoint y: 112, distance: 140.1
click at [482, 112] on div "ARE YOU A RETAILER, ARCHITECT, INTERIOR DESIGNER, HOTELIER, OR RESTAURATEUR...?…" at bounding box center [625, 164] width 295 height 179
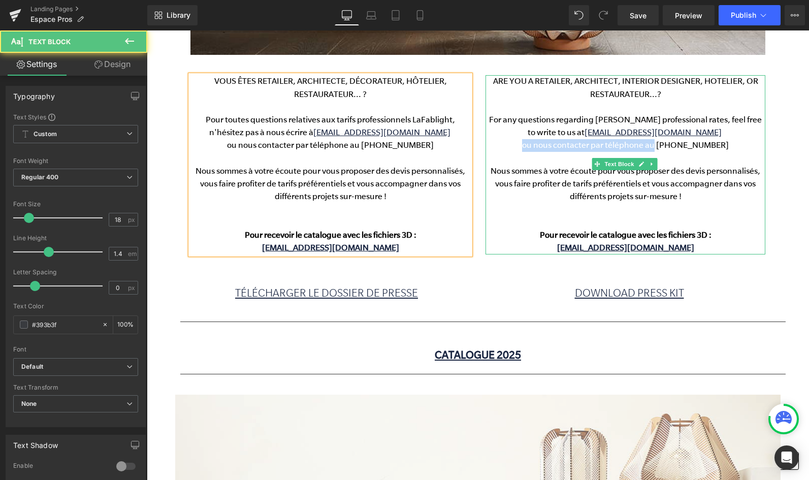
drag, startPoint x: 662, startPoint y: 142, endPoint x: 508, endPoint y: 141, distance: 153.9
click at [508, 142] on p "ou nous contacter par téléphone au [PHONE_NUMBER]" at bounding box center [626, 145] width 280 height 13
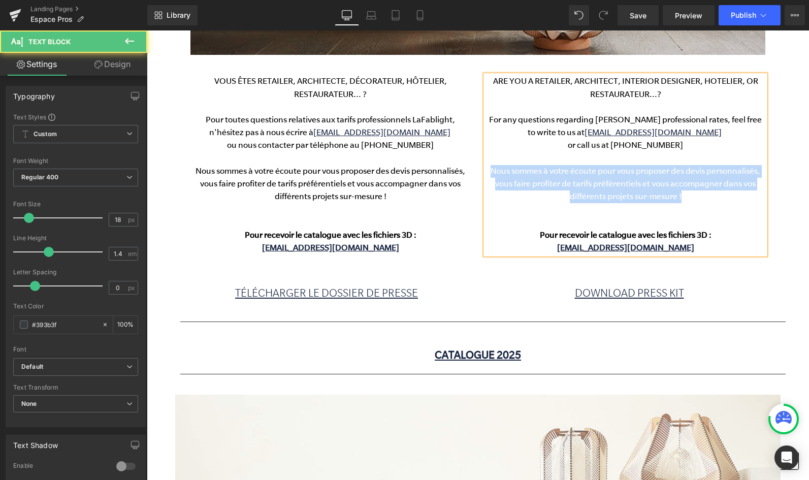
drag, startPoint x: 741, startPoint y: 193, endPoint x: 494, endPoint y: 172, distance: 247.7
click at [494, 172] on p "Nous sommes à votre écoute pour vous proposer des devis personnalisés, vous fai…" at bounding box center [626, 184] width 280 height 39
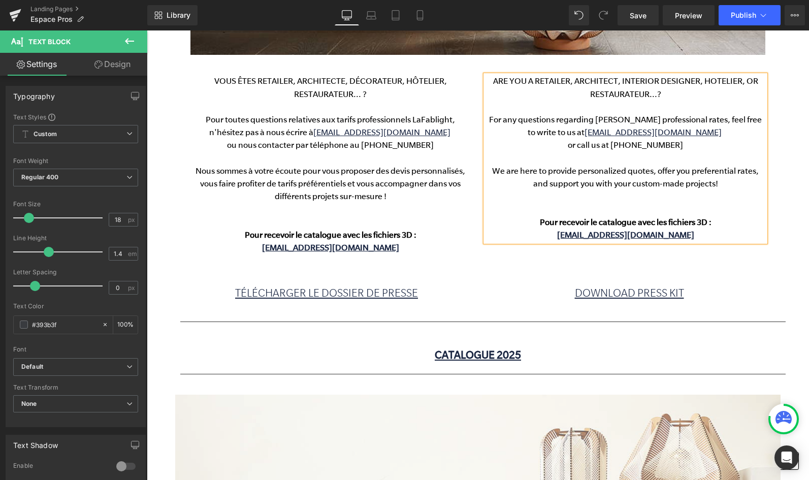
drag, startPoint x: 732, startPoint y: 218, endPoint x: 521, endPoint y: 217, distance: 211.8
click at [521, 217] on p "Pour recevoir le catalogue avec les fichiers 3D :" at bounding box center [626, 215] width 280 height 25
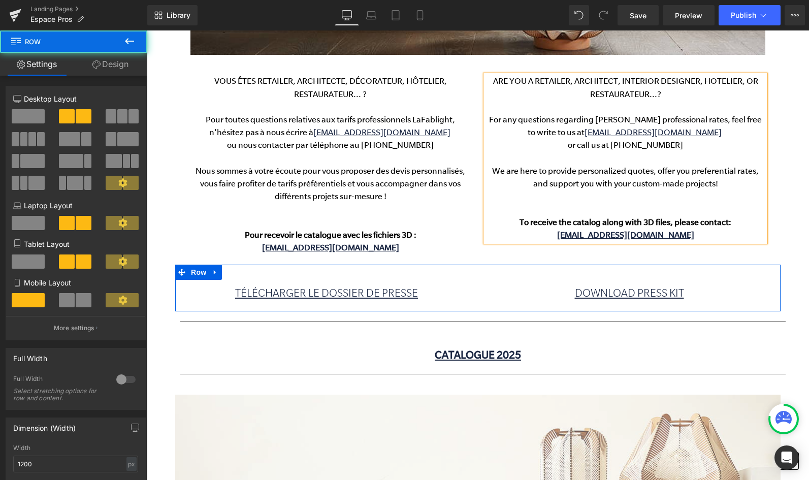
click at [496, 266] on div "TÉLÉCHARGER LE DOSSIER DE PRESSE Button DOWNLOAD PRESS KIT Button Row" at bounding box center [477, 288] width 605 height 47
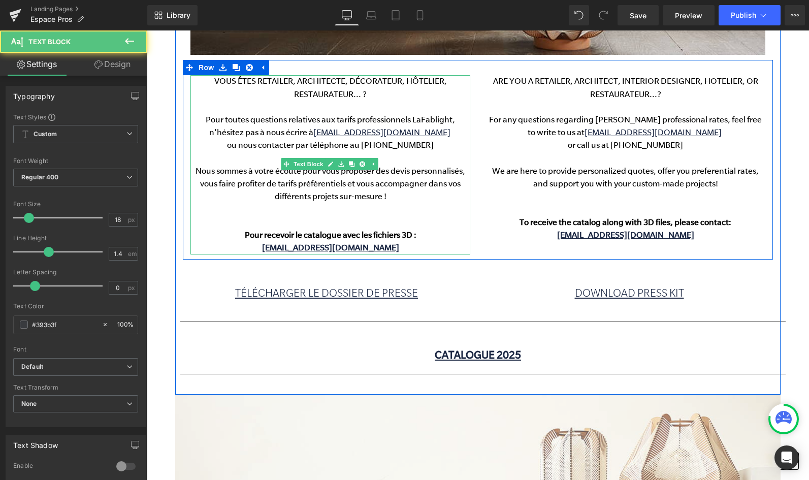
click at [419, 217] on p "Pour recevoir le catalogue avec les fichiers 3D :" at bounding box center [330, 228] width 280 height 25
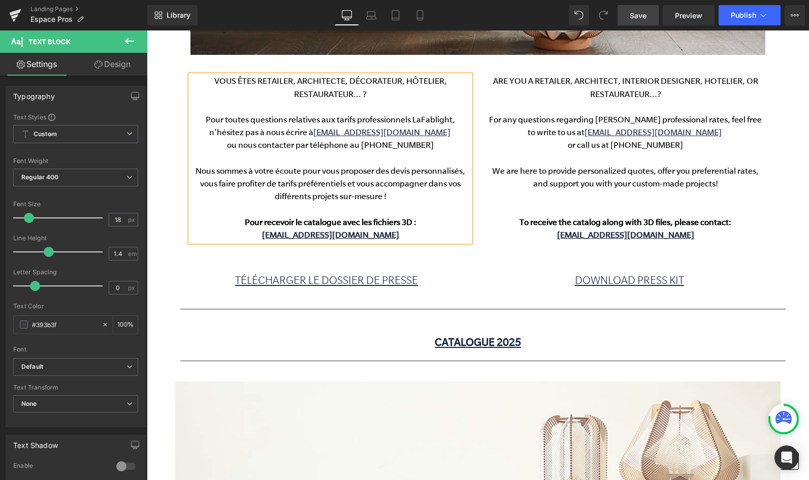
click at [631, 17] on span "Save" at bounding box center [638, 15] width 17 height 11
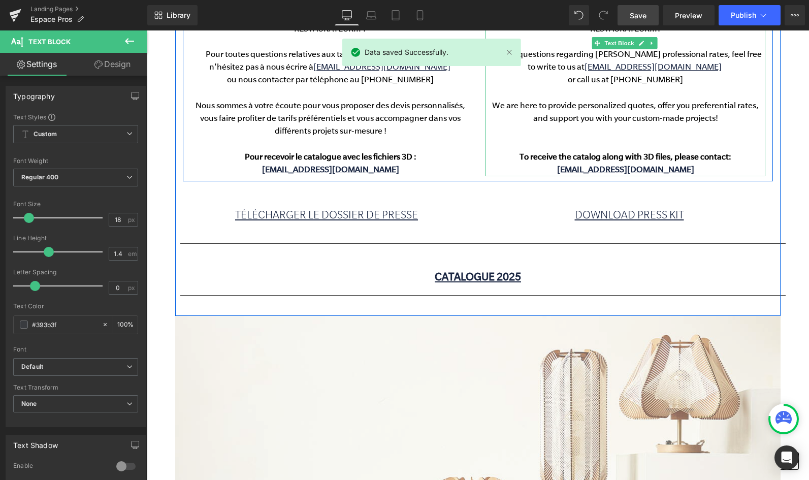
scroll to position [522, 0]
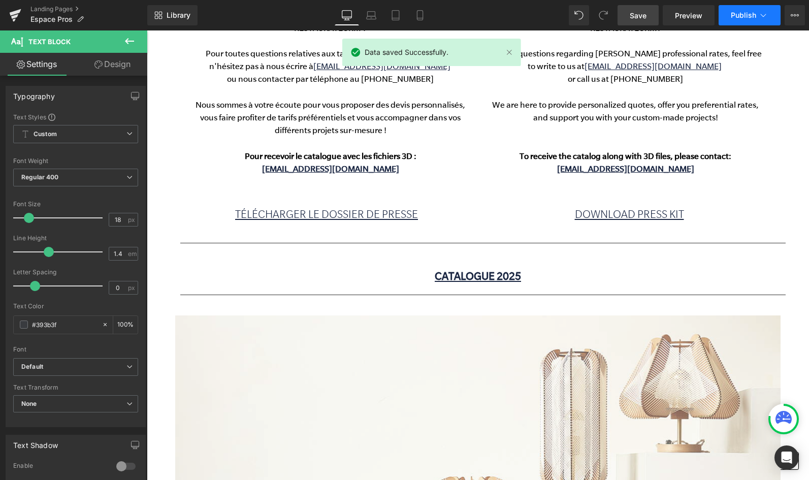
click at [733, 16] on span "Publish" at bounding box center [743, 15] width 25 height 8
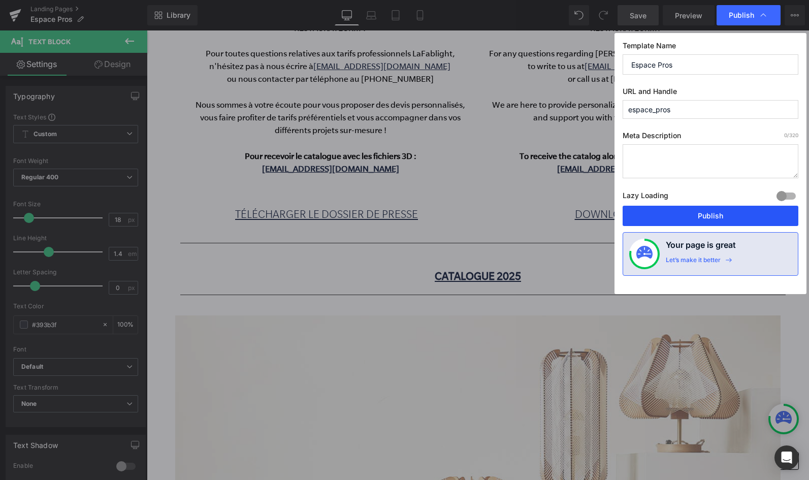
drag, startPoint x: 707, startPoint y: 216, endPoint x: 559, endPoint y: 186, distance: 150.3
click at [707, 216] on button "Publish" at bounding box center [711, 216] width 176 height 20
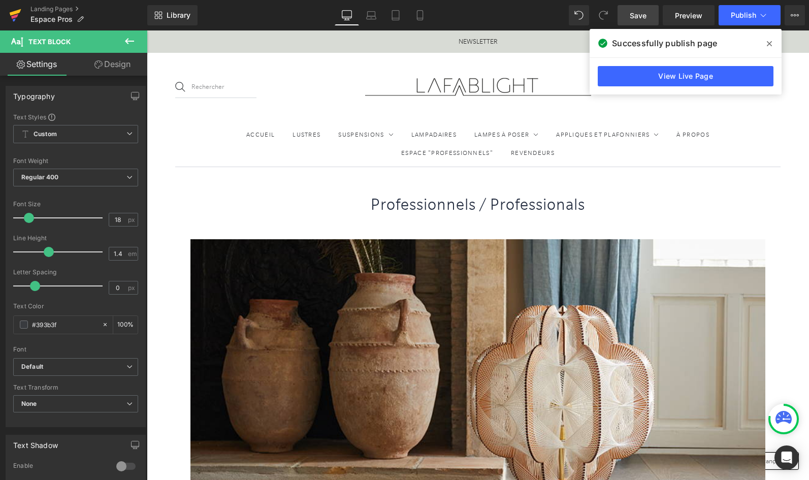
click at [14, 11] on icon at bounding box center [16, 12] width 12 height 7
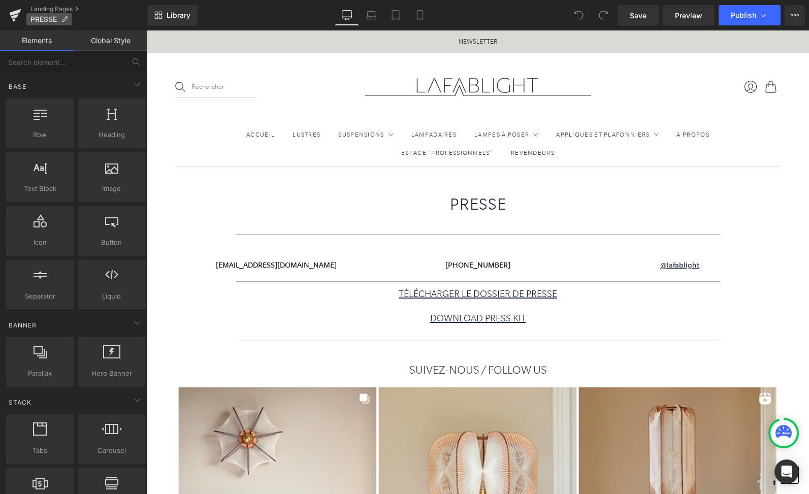
click at [67, 22] on icon at bounding box center [64, 19] width 7 height 7
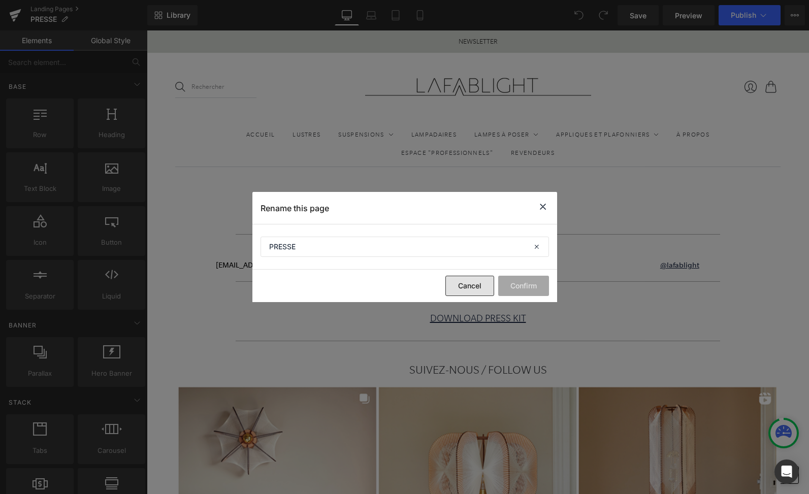
click at [470, 289] on button "Cancel" at bounding box center [469, 286] width 49 height 20
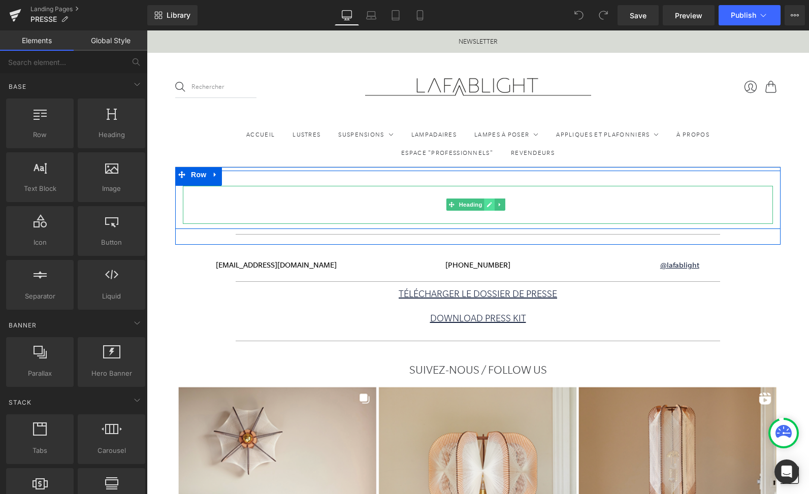
click at [489, 206] on icon at bounding box center [489, 205] width 5 height 5
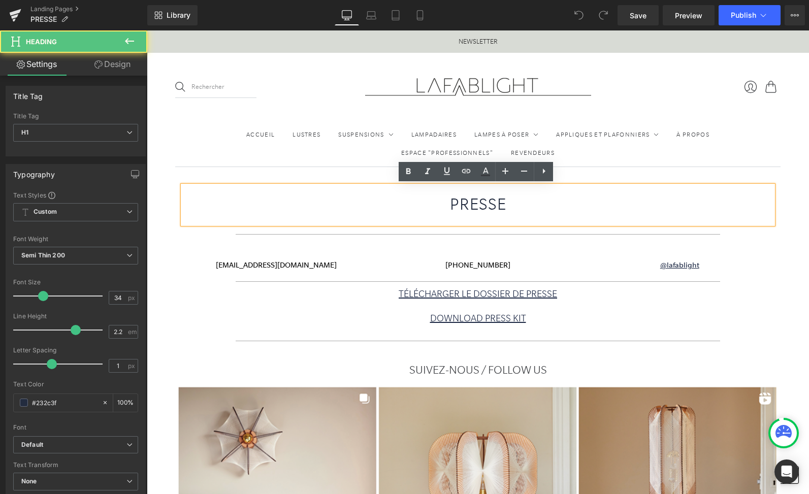
click at [500, 206] on h1 "PRESSE" at bounding box center [478, 205] width 590 height 38
click at [513, 207] on h1 "PRESSE" at bounding box center [478, 205] width 590 height 38
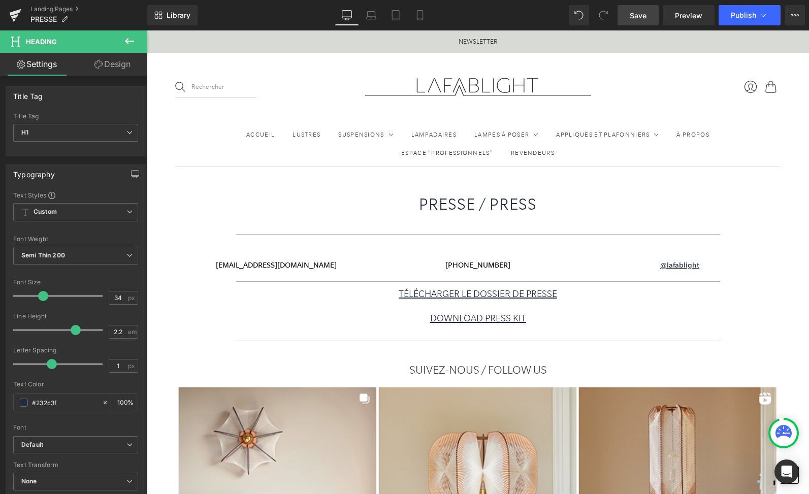
click at [640, 14] on span "Save" at bounding box center [638, 15] width 17 height 11
click at [737, 13] on span "Publish" at bounding box center [743, 15] width 25 height 8
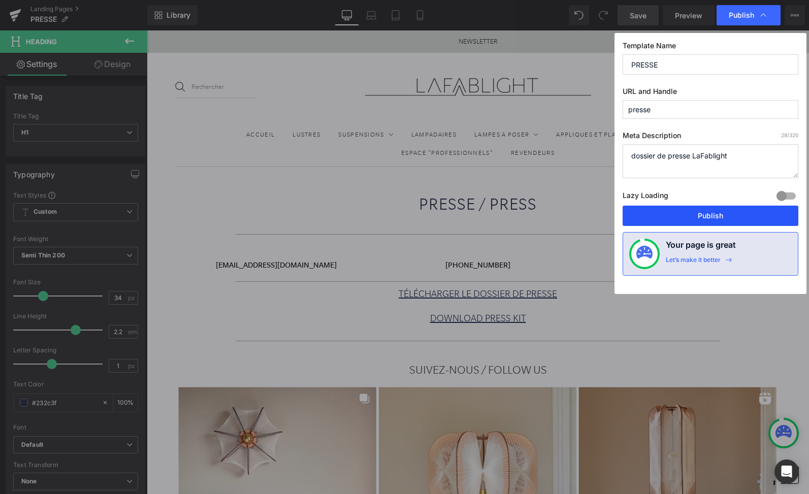
click at [692, 214] on button "Publish" at bounding box center [711, 216] width 176 height 20
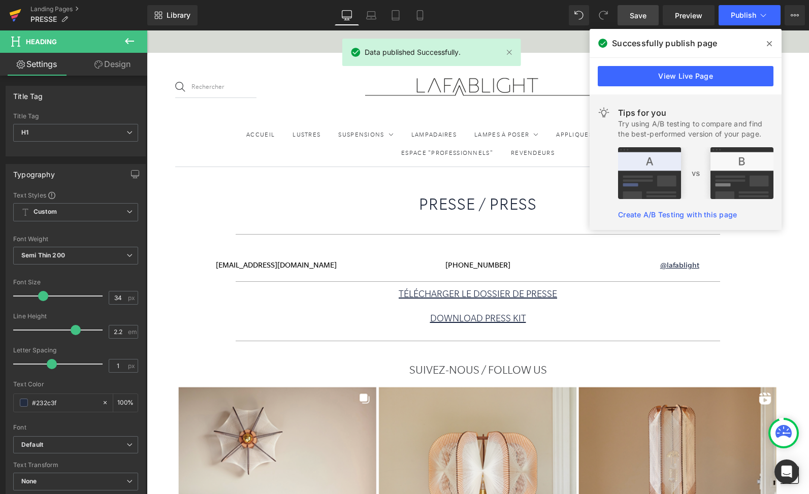
click at [15, 10] on icon at bounding box center [15, 15] width 12 height 25
